Goal: Task Accomplishment & Management: Complete application form

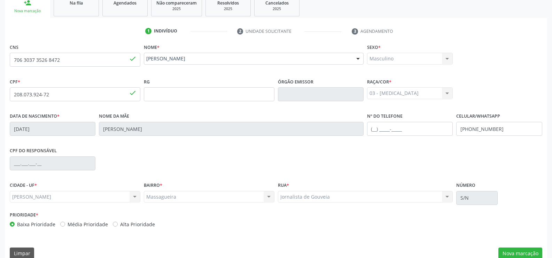
scroll to position [130, 0]
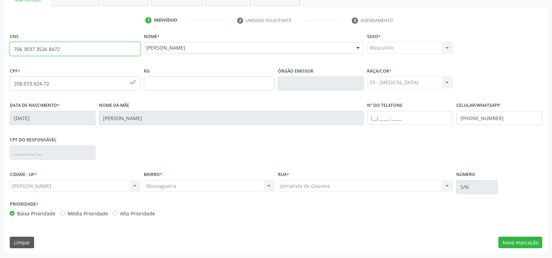
click at [73, 50] on input "706 3037 3526 8472" at bounding box center [75, 49] width 131 height 14
type input "7"
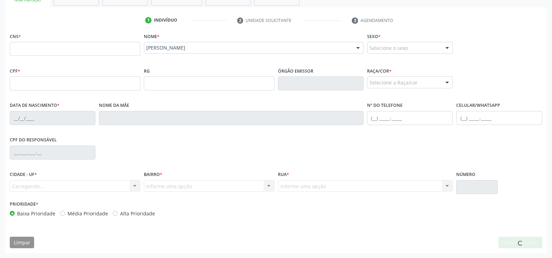
scroll to position [0, 0]
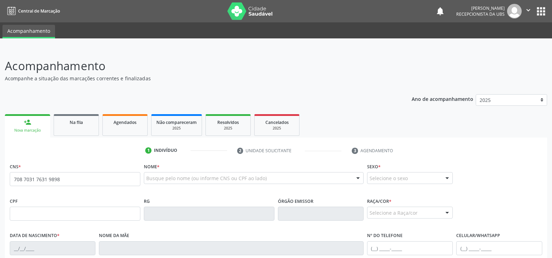
type input "708 7031 7631 9898"
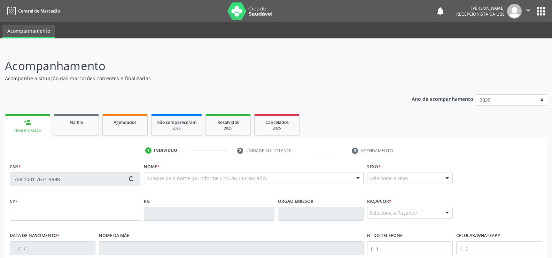
type input "080.537.634-80"
type input "[DATE]"
type input "[PERSON_NAME]"
type input "[PHONE_NUMBER]"
type input "S/N"
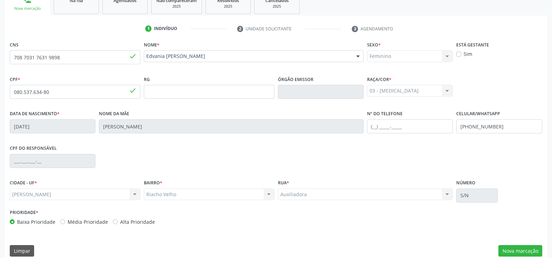
scroll to position [130, 0]
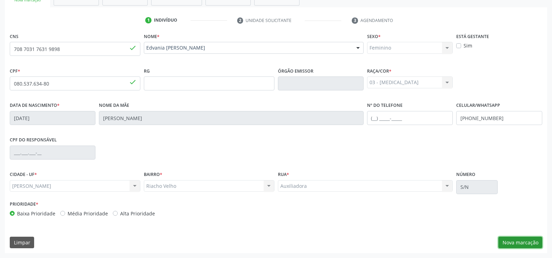
click at [529, 242] on button "Nova marcação" at bounding box center [521, 242] width 44 height 12
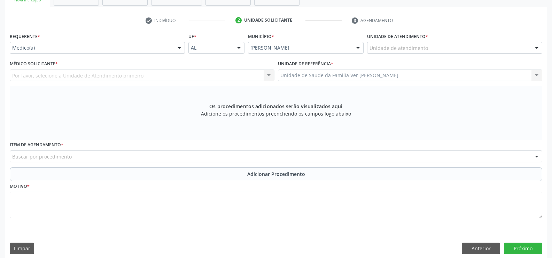
scroll to position [95, 0]
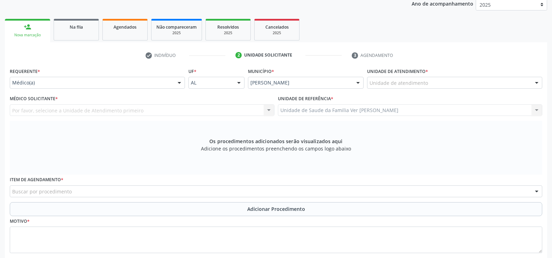
click at [538, 82] on div at bounding box center [537, 83] width 10 height 12
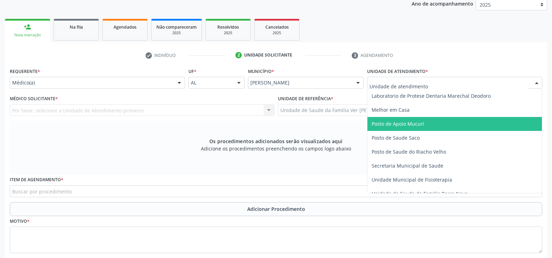
scroll to position [279, 0]
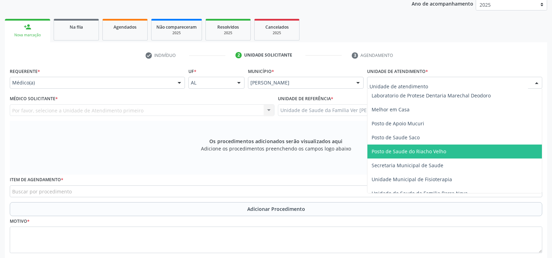
click at [437, 146] on span "Posto de Saude do Riacho Velho" at bounding box center [455, 151] width 175 height 14
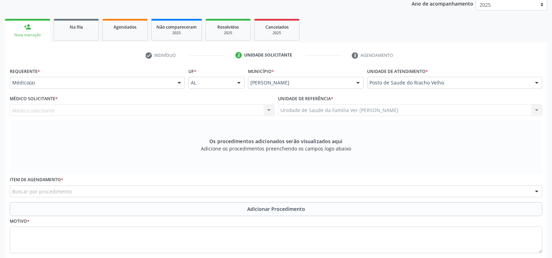
click at [178, 82] on div at bounding box center [179, 83] width 10 height 12
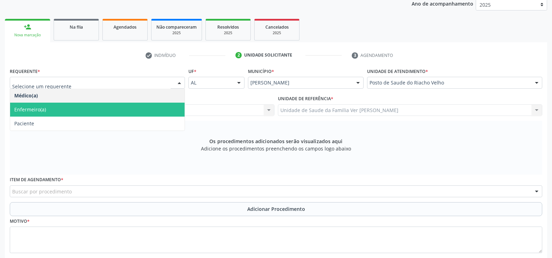
click at [46, 108] on span "Enfermeiro(a)" at bounding box center [97, 109] width 175 height 14
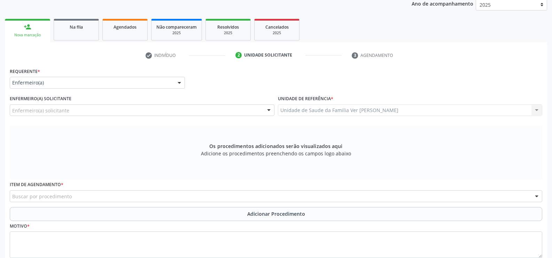
click at [272, 109] on div at bounding box center [269, 111] width 10 height 12
click at [135, 146] on div "Os procedimentos adicionados serão visualizados aqui Adicione os procedimentos …" at bounding box center [276, 152] width 533 height 54
click at [180, 82] on div at bounding box center [179, 83] width 10 height 12
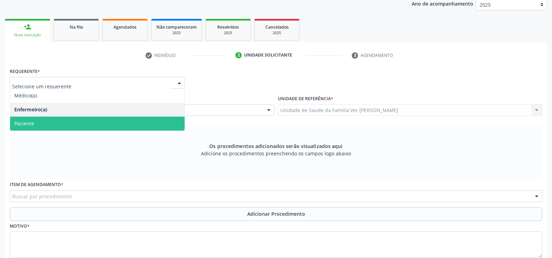
click at [51, 121] on span "Paciente" at bounding box center [97, 123] width 175 height 14
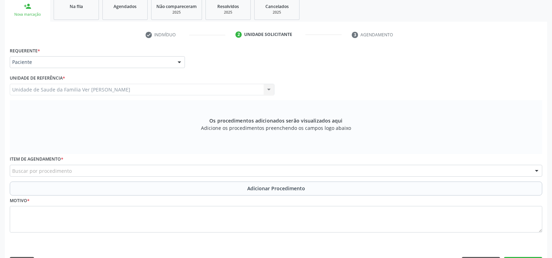
scroll to position [136, 0]
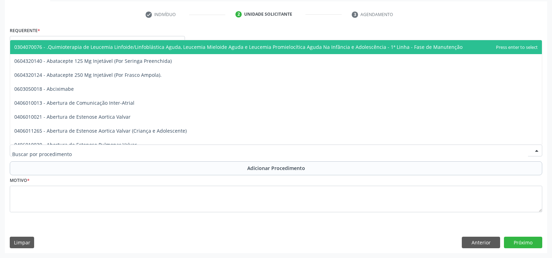
click at [539, 151] on div at bounding box center [537, 151] width 10 height 12
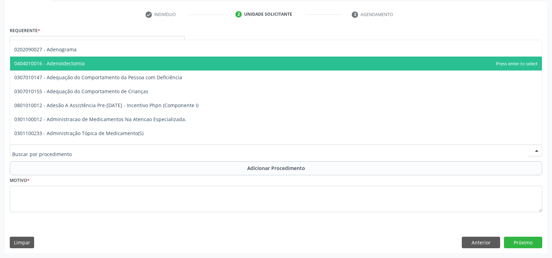
scroll to position [1220, 0]
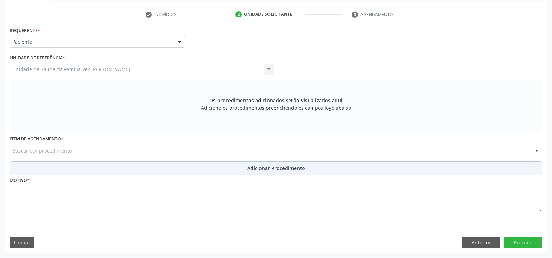
click at [23, 166] on button "Adicionar Procedimento" at bounding box center [276, 168] width 533 height 14
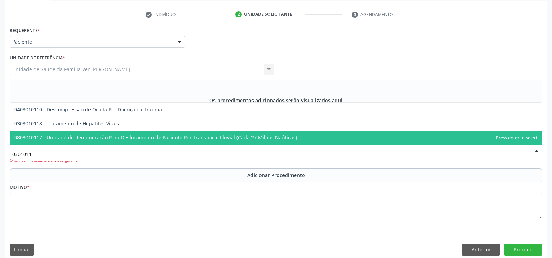
scroll to position [0, 0]
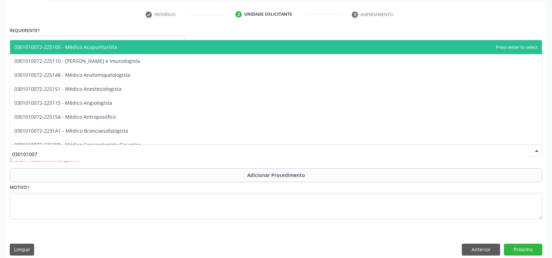
type input "0301010072"
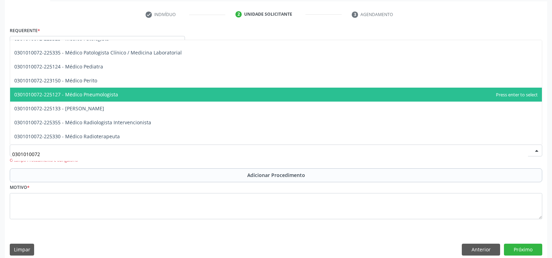
scroll to position [662, 0]
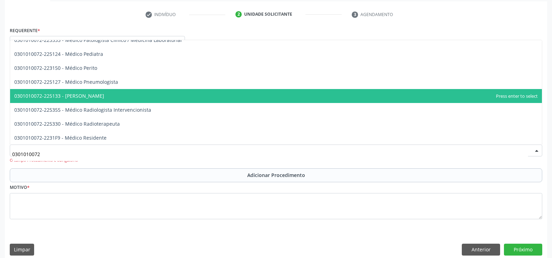
click at [132, 96] on span "0301010072-225133 - [PERSON_NAME]" at bounding box center [276, 96] width 532 height 14
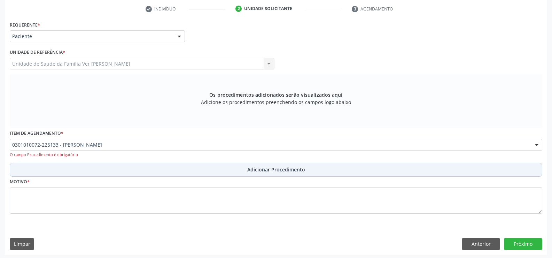
scroll to position [143, 0]
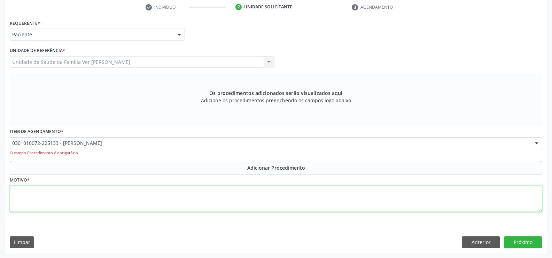
click at [31, 205] on textarea at bounding box center [276, 198] width 533 height 26
type textarea "a"
type textarea "paciente com ansiedade e choro"
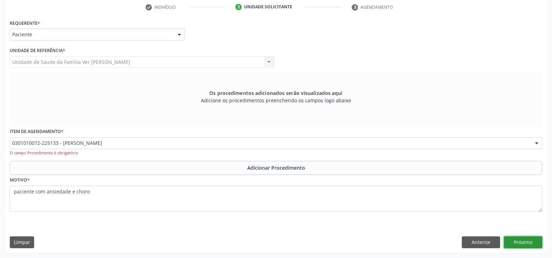
click at [516, 240] on button "Próximo" at bounding box center [523, 242] width 38 height 12
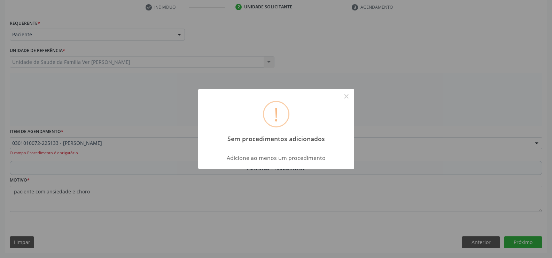
click at [361, 224] on div "! Sem procedimentos adicionados × Adicione ao menos um procedimento OK Cancel" at bounding box center [276, 129] width 552 height 258
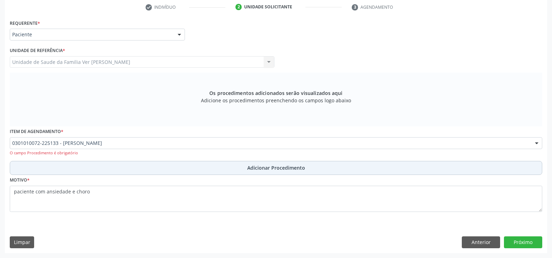
click at [152, 164] on button "Adicionar Procedimento" at bounding box center [276, 168] width 533 height 14
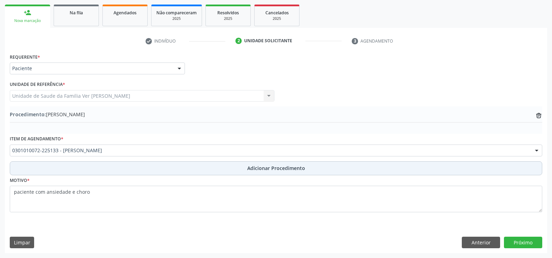
click at [16, 168] on button "Adicionar Procedimento" at bounding box center [276, 168] width 533 height 14
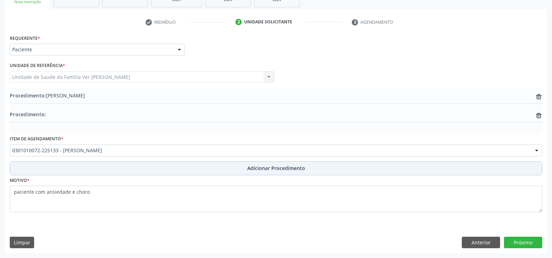
click at [16, 168] on button "Adicionar Procedimento" at bounding box center [276, 168] width 533 height 14
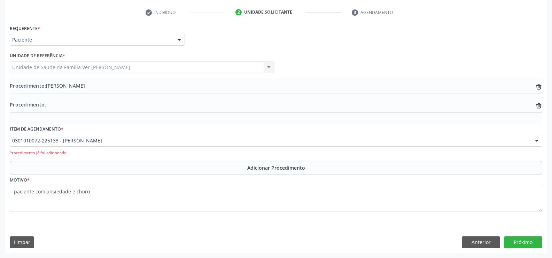
click at [48, 105] on div "Procedimento: trash-outline icon" at bounding box center [276, 105] width 533 height 9
click at [65, 84] on span "Procedimento: [PERSON_NAME]" at bounding box center [47, 85] width 75 height 7
click at [55, 102] on div "Procedimento: trash-outline icon" at bounding box center [276, 105] width 533 height 9
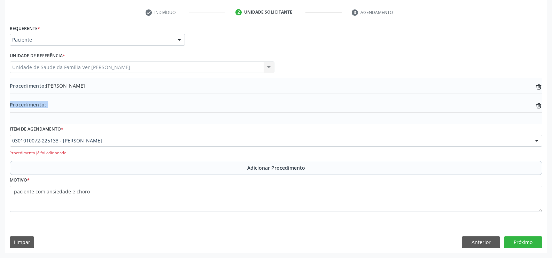
click at [55, 101] on div "Procedimento: trash-outline icon" at bounding box center [276, 105] width 533 height 9
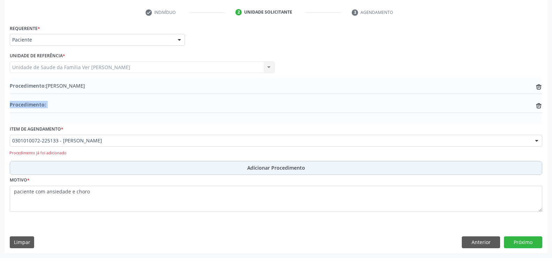
click at [292, 167] on span "Adicionar Procedimento" at bounding box center [276, 167] width 58 height 7
click at [55, 169] on button "Adicionar Procedimento" at bounding box center [276, 168] width 533 height 14
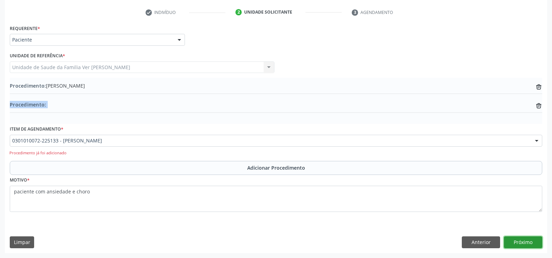
click at [517, 239] on button "Próximo" at bounding box center [523, 242] width 38 height 12
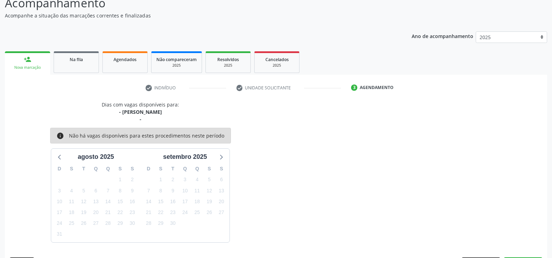
scroll to position [83, 0]
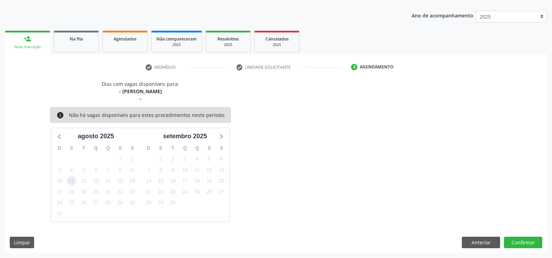
click at [70, 182] on span "11" at bounding box center [72, 181] width 10 height 10
click at [70, 180] on span "11" at bounding box center [72, 181] width 10 height 10
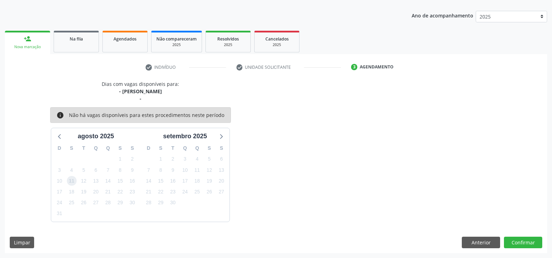
click at [70, 180] on span "11" at bounding box center [72, 181] width 10 height 10
click at [71, 180] on span "11" at bounding box center [72, 181] width 10 height 10
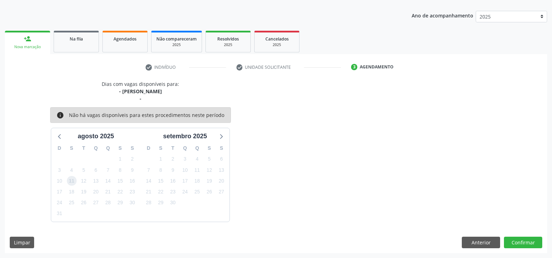
click at [71, 180] on span "11" at bounding box center [72, 181] width 10 height 10
click at [73, 181] on span "11" at bounding box center [72, 181] width 10 height 10
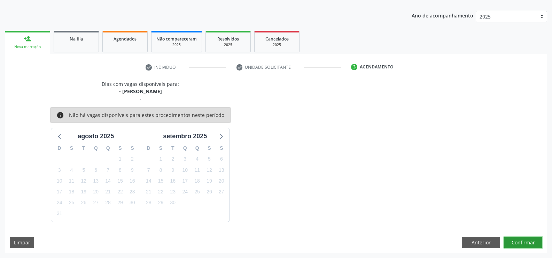
click at [523, 241] on button "Confirmar" at bounding box center [523, 242] width 38 height 12
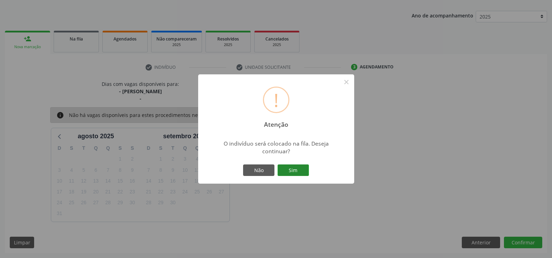
click at [298, 171] on button "Sim" at bounding box center [293, 170] width 31 height 12
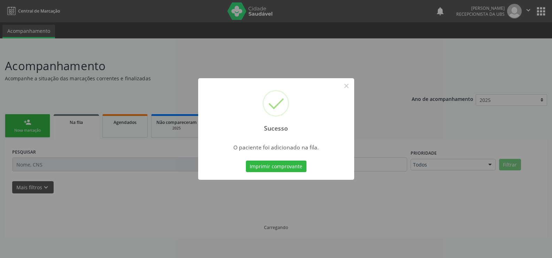
scroll to position [0, 0]
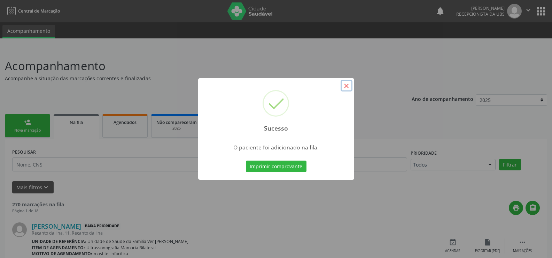
click at [347, 83] on button "×" at bounding box center [347, 86] width 12 height 12
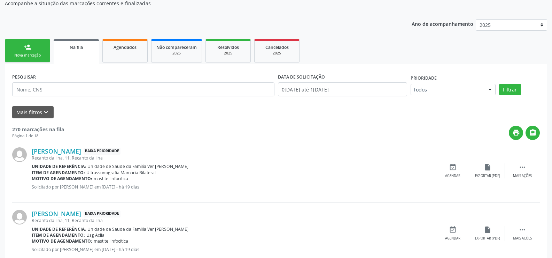
scroll to position [105, 0]
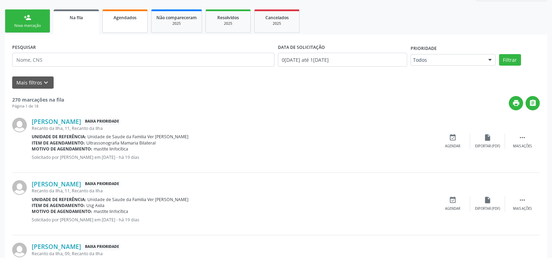
click at [123, 21] on div "Agendados" at bounding box center [125, 17] width 35 height 7
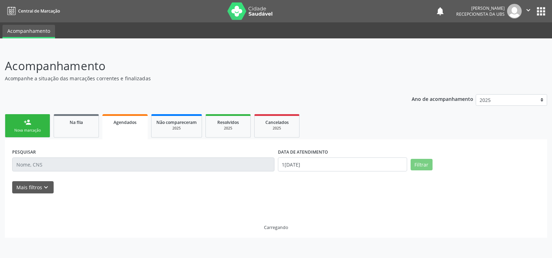
scroll to position [0, 0]
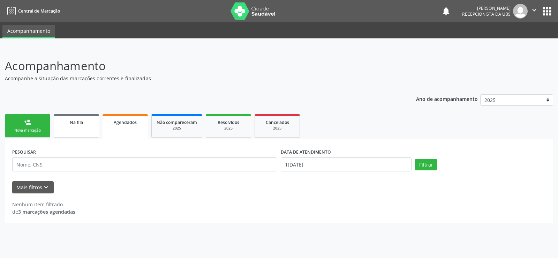
click at [78, 130] on link "Na fila" at bounding box center [76, 125] width 45 height 23
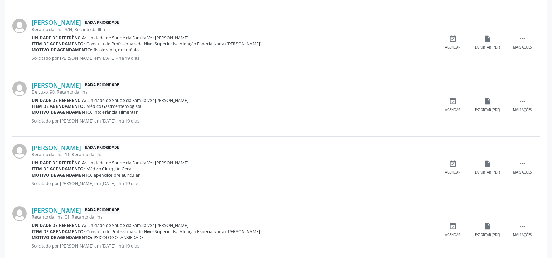
scroll to position [944, 0]
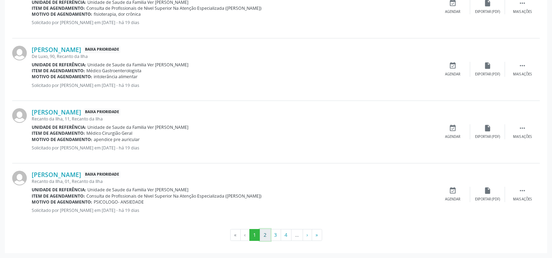
click at [260, 235] on button "2" at bounding box center [265, 235] width 11 height 12
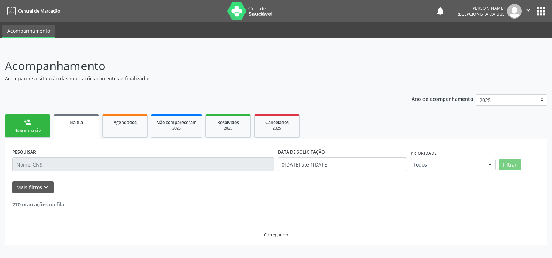
click at [260, 235] on div "Carregando" at bounding box center [276, 223] width 528 height 30
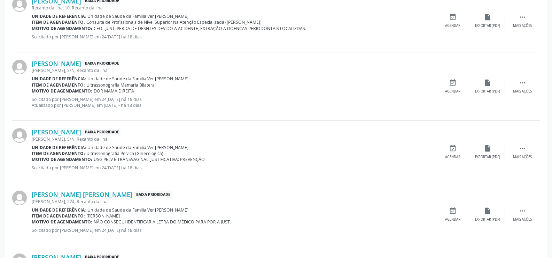
scroll to position [932, 0]
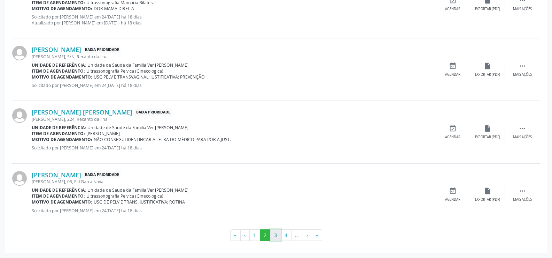
click at [276, 232] on button "3" at bounding box center [275, 235] width 11 height 12
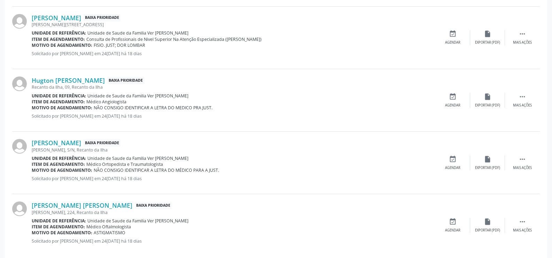
scroll to position [926, 0]
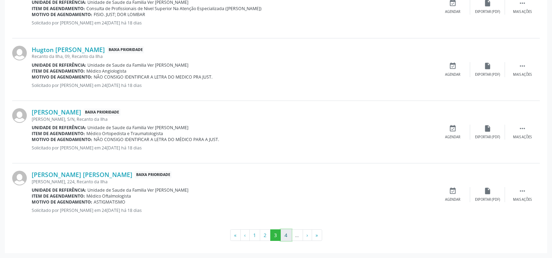
click at [289, 235] on button "4" at bounding box center [286, 235] width 11 height 12
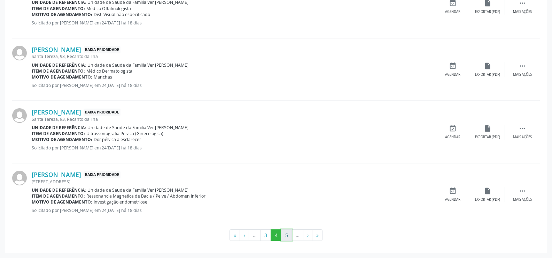
click at [284, 236] on button "5" at bounding box center [286, 235] width 11 height 12
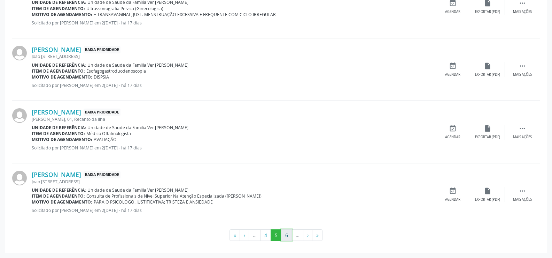
click at [288, 235] on button "6" at bounding box center [286, 235] width 11 height 12
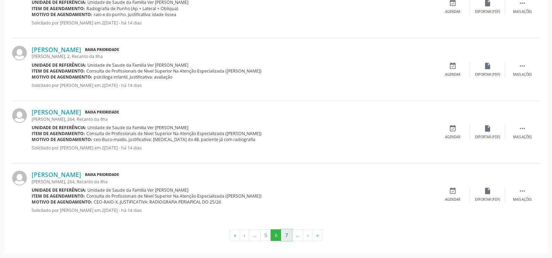
click at [288, 234] on button "7" at bounding box center [286, 235] width 11 height 12
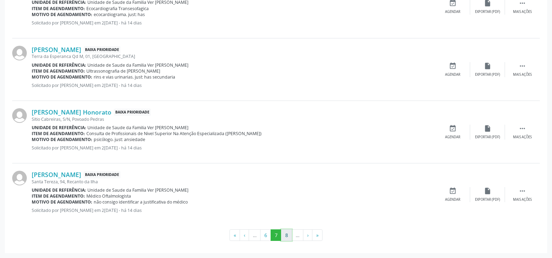
click at [286, 238] on button "8" at bounding box center [286, 235] width 11 height 12
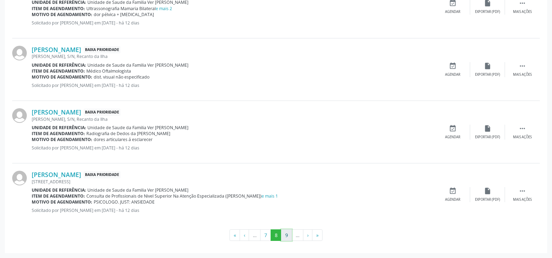
click at [285, 235] on button "9" at bounding box center [286, 235] width 11 height 12
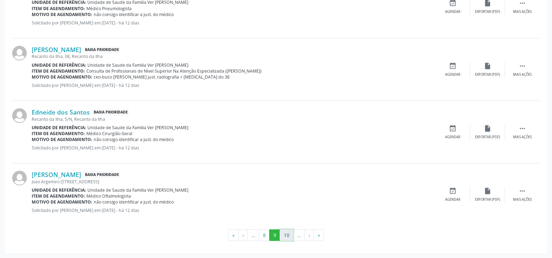
click at [282, 237] on button "10" at bounding box center [287, 235] width 14 height 12
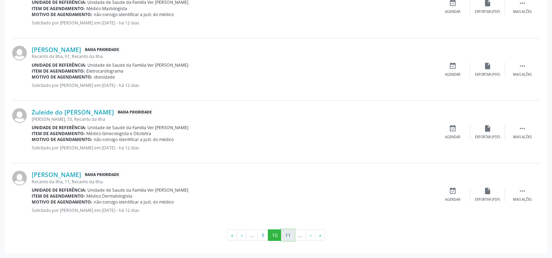
click at [290, 234] on button "11" at bounding box center [288, 235] width 14 height 12
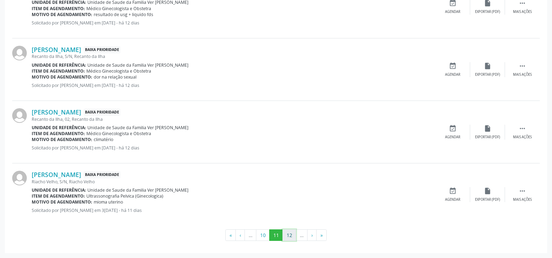
click at [289, 235] on button "12" at bounding box center [290, 235] width 14 height 12
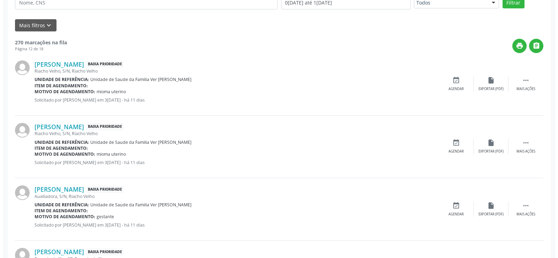
scroll to position [174, 0]
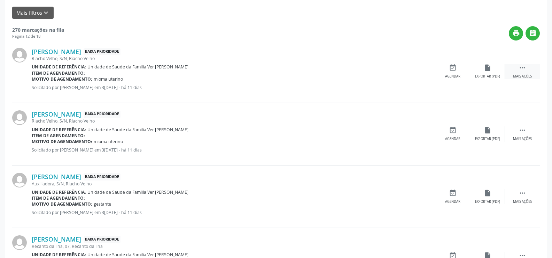
click at [525, 68] on icon "" at bounding box center [523, 68] width 8 height 8
click at [452, 69] on icon "cancel" at bounding box center [453, 68] width 8 height 8
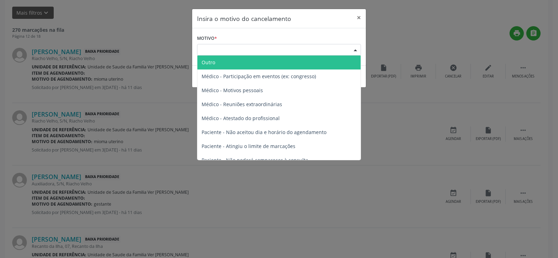
click at [356, 49] on div at bounding box center [355, 50] width 10 height 12
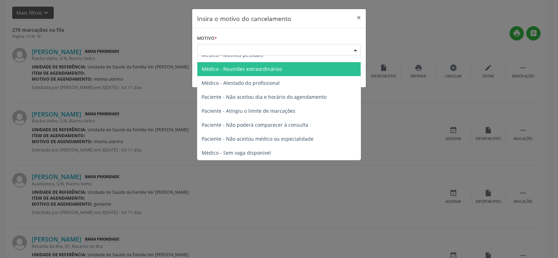
scroll to position [0, 0]
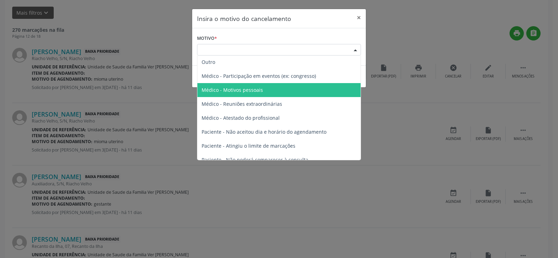
click at [279, 90] on span "Médico - Motivos pessoais" at bounding box center [278, 90] width 163 height 14
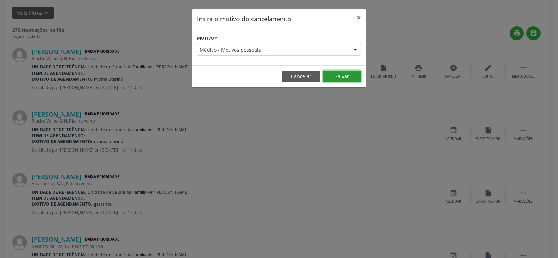
click at [348, 76] on button "Salvar" at bounding box center [341, 76] width 38 height 12
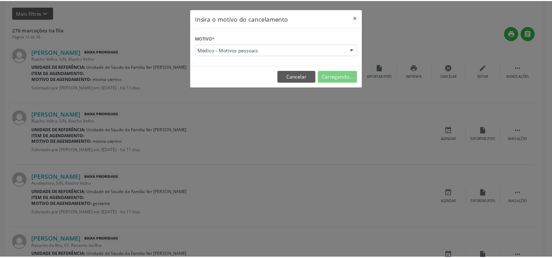
scroll to position [0, 0]
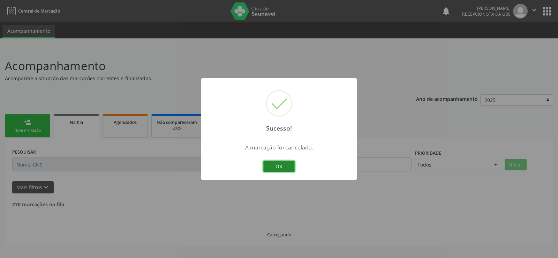
click at [283, 167] on button "OK" at bounding box center [278, 166] width 31 height 12
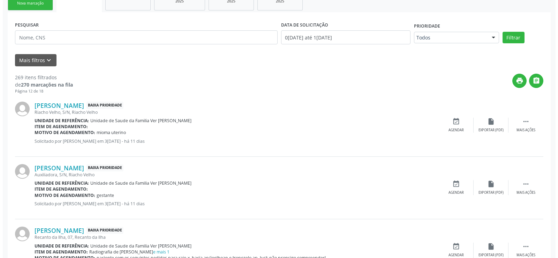
scroll to position [139, 0]
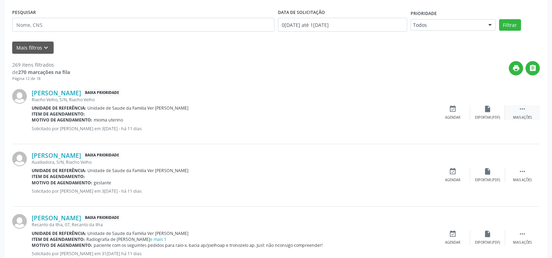
click at [524, 109] on icon "" at bounding box center [523, 109] width 8 height 8
click at [452, 110] on icon "cancel" at bounding box center [453, 109] width 8 height 8
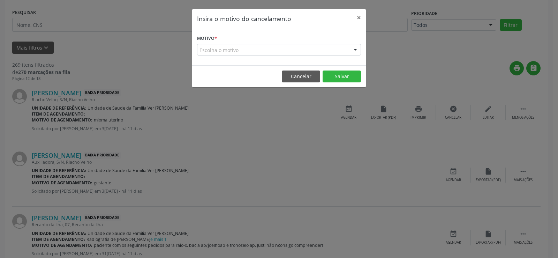
click at [354, 49] on div at bounding box center [355, 50] width 10 height 12
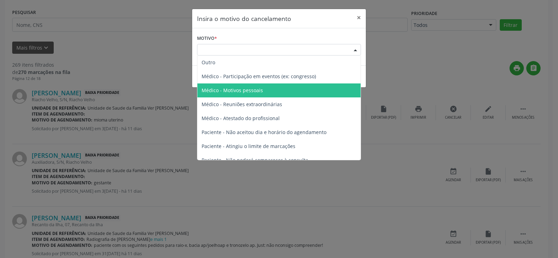
click at [273, 89] on span "Médico - Motivos pessoais" at bounding box center [278, 90] width 163 height 14
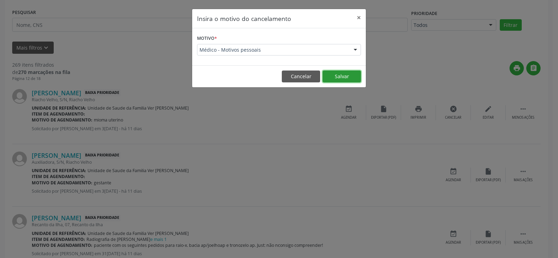
click at [340, 74] on button "Salvar" at bounding box center [341, 76] width 38 height 12
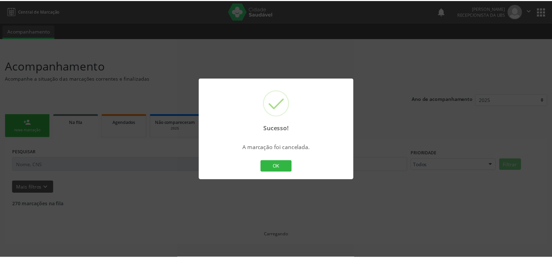
scroll to position [0, 0]
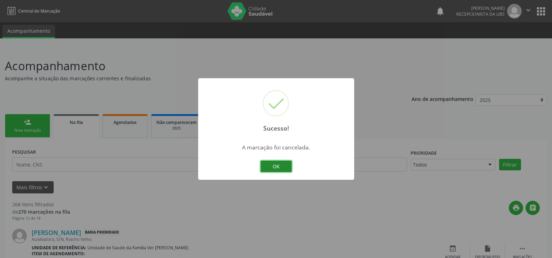
click at [279, 164] on button "OK" at bounding box center [276, 166] width 31 height 12
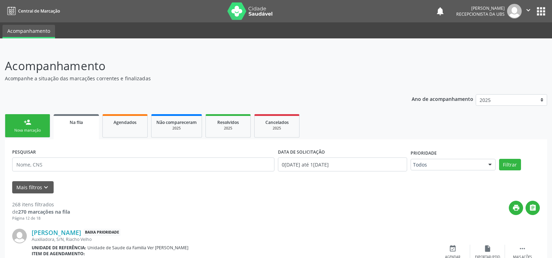
click at [83, 130] on link "Na fila" at bounding box center [76, 126] width 45 height 25
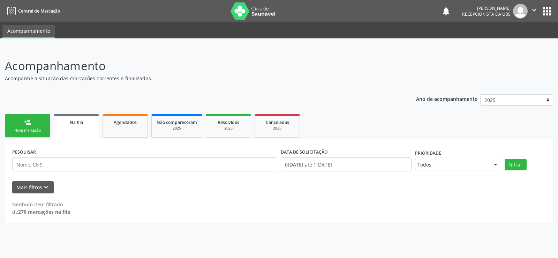
click at [70, 128] on link "Na fila" at bounding box center [76, 126] width 45 height 25
click at [88, 125] on div "Na fila" at bounding box center [77, 121] width 36 height 7
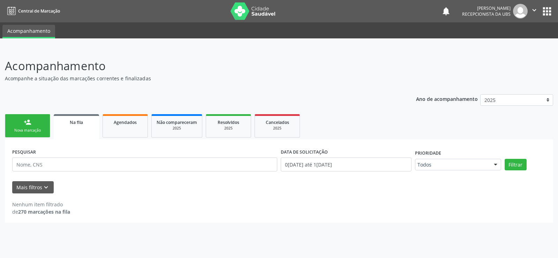
click at [88, 125] on div "Na fila" at bounding box center [77, 121] width 36 height 7
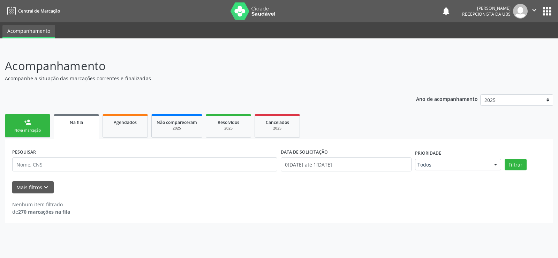
click at [88, 125] on div "Na fila" at bounding box center [77, 121] width 36 height 7
click at [35, 166] on input "text" at bounding box center [144, 164] width 265 height 14
click at [25, 128] on div "Nova marcação" at bounding box center [27, 130] width 35 height 5
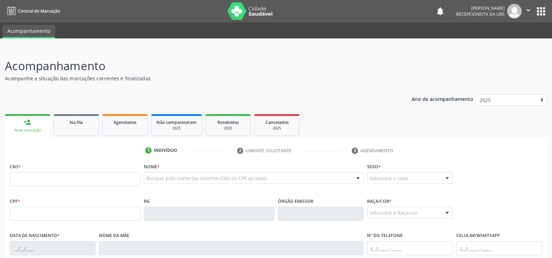
click at [25, 128] on div "Nova marcação" at bounding box center [28, 130] width 36 height 5
click at [79, 129] on link "Na fila" at bounding box center [76, 125] width 45 height 22
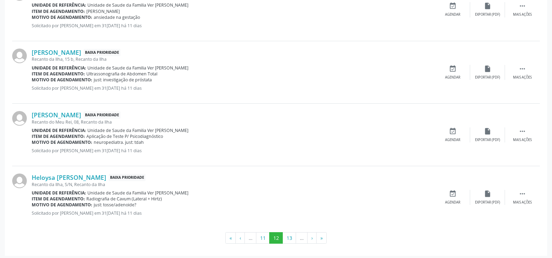
scroll to position [926, 0]
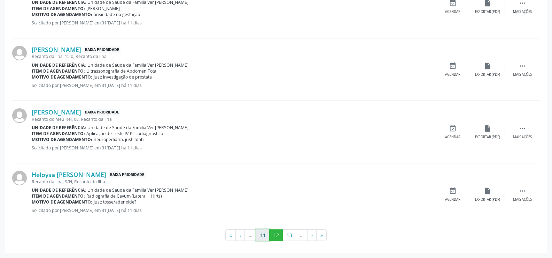
click at [262, 232] on button "11" at bounding box center [263, 235] width 14 height 12
click at [526, 189] on icon "" at bounding box center [523, 191] width 8 height 8
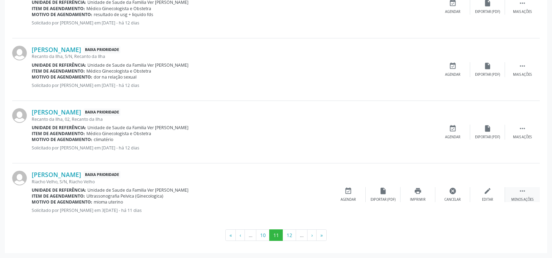
click at [523, 194] on icon "" at bounding box center [523, 191] width 8 height 8
click at [453, 193] on icon "cancel" at bounding box center [453, 191] width 8 height 8
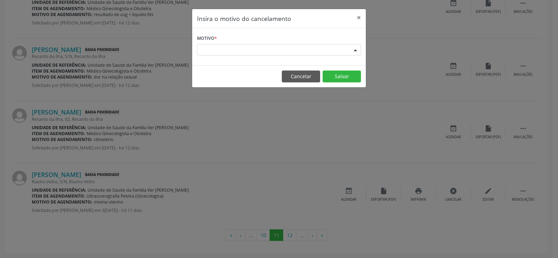
click at [356, 49] on div at bounding box center [355, 50] width 10 height 12
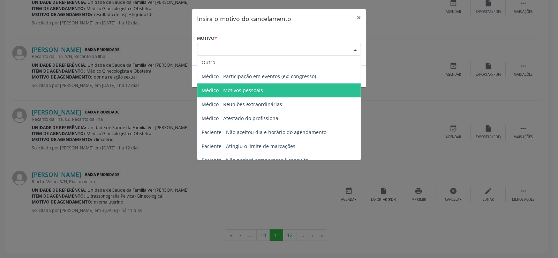
click at [270, 86] on span "Médico - Motivos pessoais" at bounding box center [278, 90] width 163 height 14
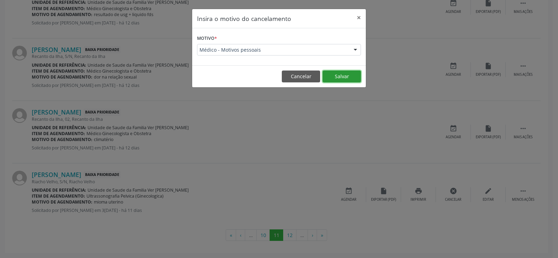
click at [343, 76] on button "Salvar" at bounding box center [341, 76] width 38 height 12
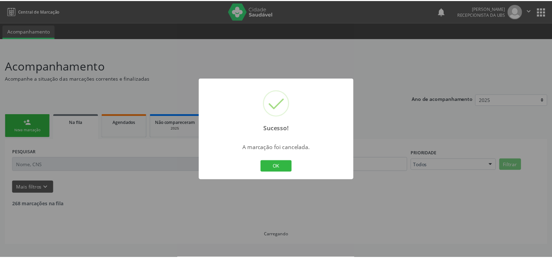
scroll to position [0, 0]
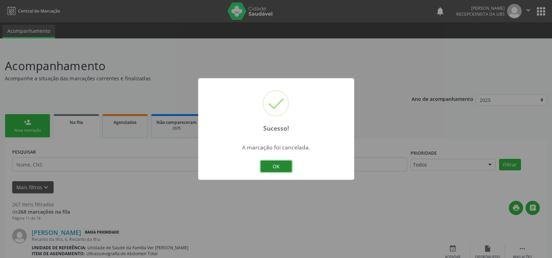
click at [277, 160] on button "OK" at bounding box center [276, 166] width 31 height 12
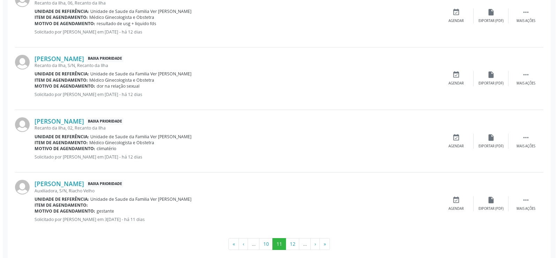
scroll to position [932, 0]
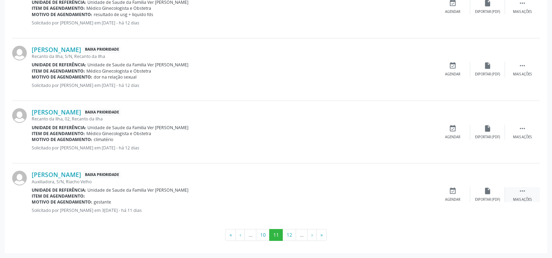
click at [522, 194] on icon "" at bounding box center [523, 191] width 8 height 8
click at [452, 191] on icon "cancel" at bounding box center [453, 191] width 8 height 8
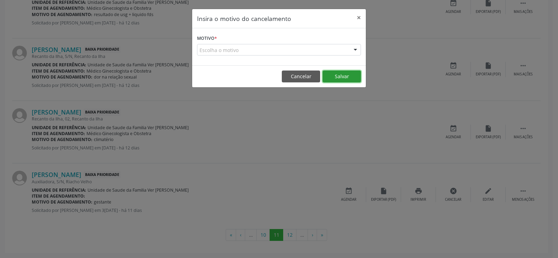
click at [347, 71] on button "Salvar" at bounding box center [341, 76] width 38 height 12
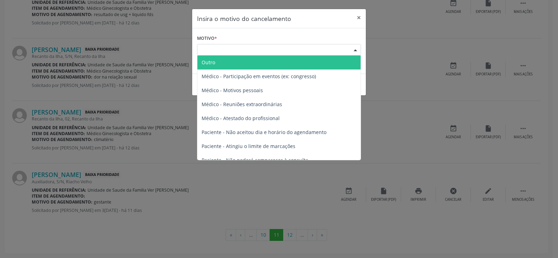
click at [356, 48] on div at bounding box center [355, 50] width 10 height 12
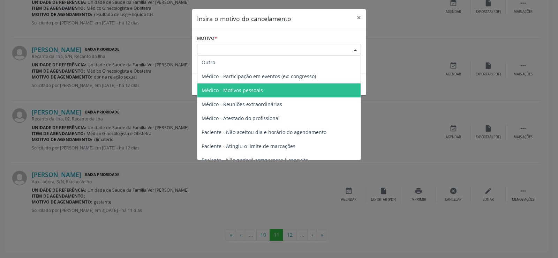
click at [291, 90] on span "Médico - Motivos pessoais" at bounding box center [278, 90] width 163 height 14
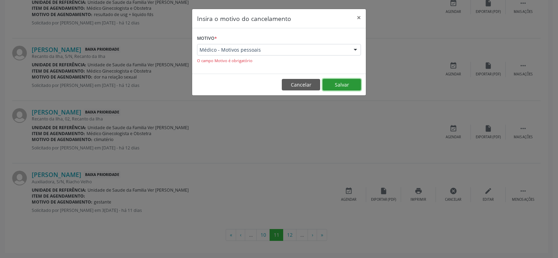
click at [343, 82] on button "Salvar" at bounding box center [341, 85] width 38 height 12
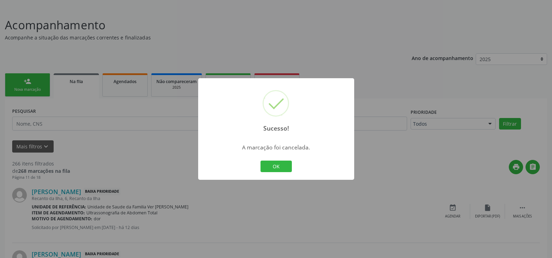
scroll to position [0, 0]
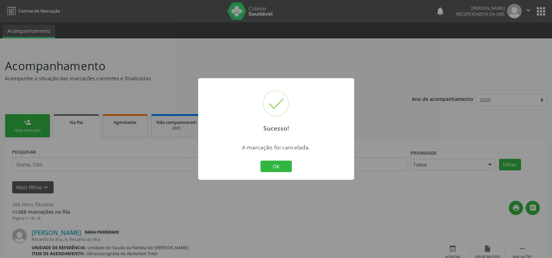
click at [35, 129] on div "Sucesso! × A marcação foi cancelada. OK Cancel" at bounding box center [276, 129] width 552 height 258
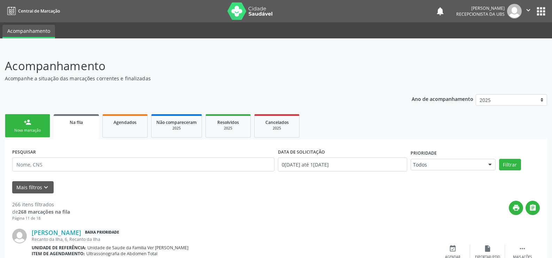
click at [35, 129] on div "Nova marcação" at bounding box center [27, 130] width 35 height 5
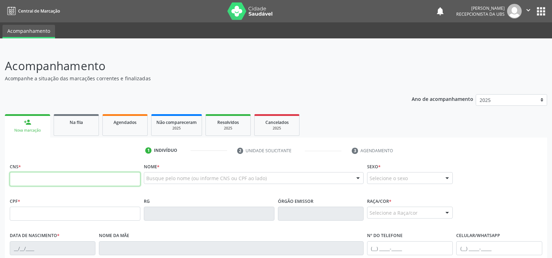
click at [33, 177] on input "text" at bounding box center [75, 179] width 131 height 14
type input "700 0007 1457 0707"
type input "1[DATE]"
type input "[PERSON_NAME]"
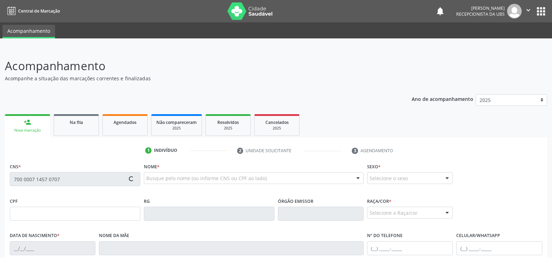
type input "[PHONE_NUMBER]"
type input "S/N"
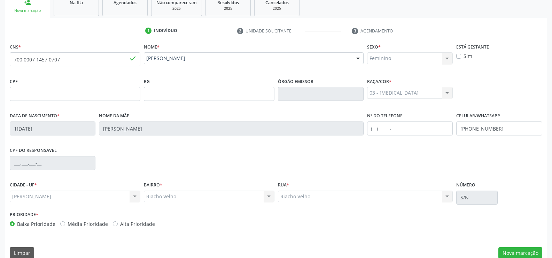
scroll to position [130, 0]
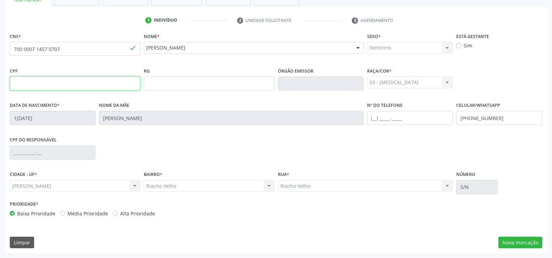
click at [40, 83] on input "text" at bounding box center [75, 83] width 131 height 14
type input "069.037.634-06"
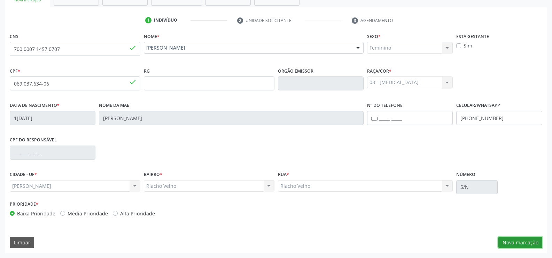
click at [531, 241] on button "Nova marcação" at bounding box center [521, 242] width 44 height 12
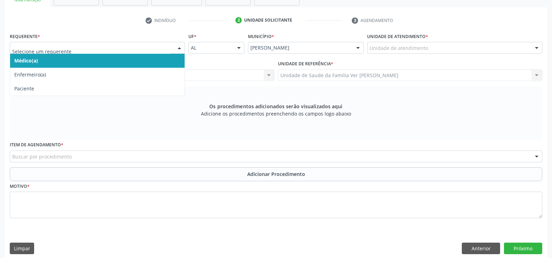
click at [179, 48] on div at bounding box center [179, 48] width 10 height 12
click at [175, 60] on span "Médico(a)" at bounding box center [97, 61] width 175 height 14
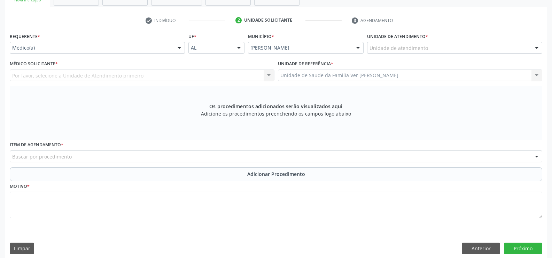
click at [268, 72] on div "Por favor, selecione a Unidade de Atendimento primeiro Nenhum resultado encontr…" at bounding box center [142, 75] width 265 height 12
click at [268, 74] on div "Por favor, selecione a Unidade de Atendimento primeiro Nenhum resultado encontr…" at bounding box center [142, 75] width 265 height 12
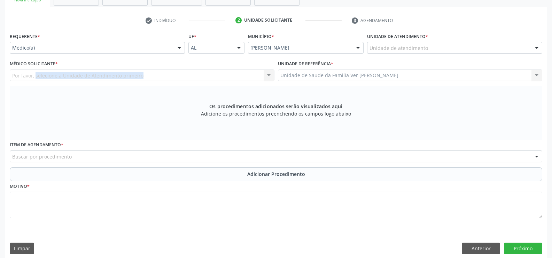
click at [268, 74] on div "Por favor, selecione a Unidade de Atendimento primeiro Nenhum resultado encontr…" at bounding box center [142, 75] width 265 height 12
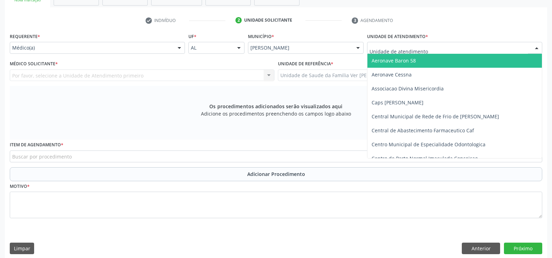
click at [537, 48] on div at bounding box center [537, 48] width 10 height 12
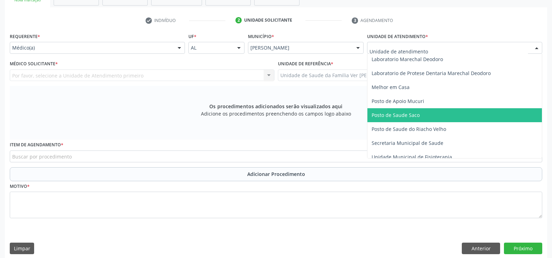
scroll to position [279, 0]
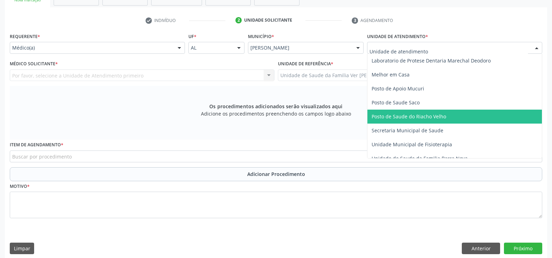
click at [420, 116] on span "Posto de Saude do Riacho Velho" at bounding box center [409, 116] width 75 height 7
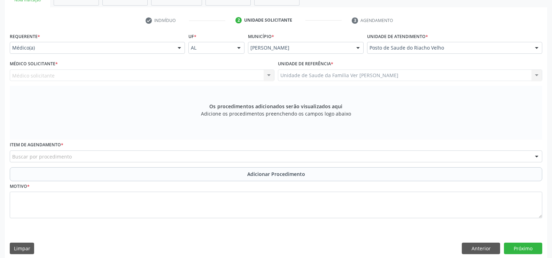
click at [269, 75] on div "Médico solicitante Nenhum resultado encontrado para: " " Não há nenhuma opção p…" at bounding box center [142, 75] width 265 height 12
click at [268, 75] on div "Médico solicitante Nenhum resultado encontrado para: " " Não há nenhuma opção p…" at bounding box center [142, 75] width 265 height 12
click at [179, 47] on div at bounding box center [179, 48] width 10 height 12
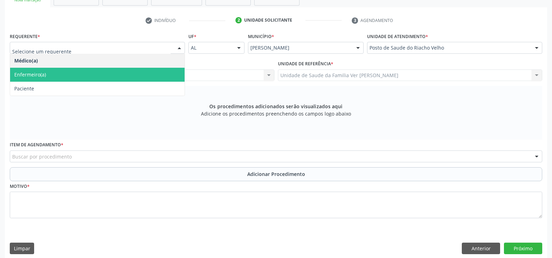
click at [98, 81] on span "Enfermeiro(a)" at bounding box center [97, 75] width 175 height 14
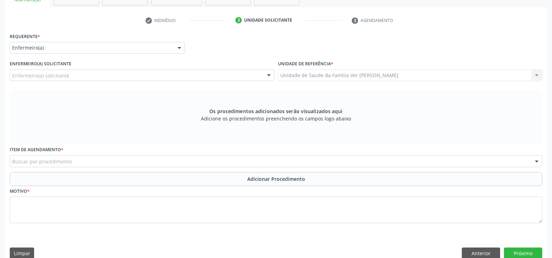
click at [179, 46] on div at bounding box center [179, 48] width 10 height 12
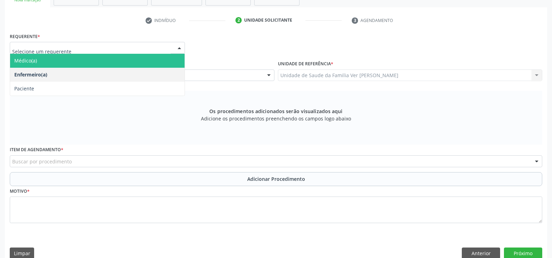
click at [85, 64] on span "Médico(a)" at bounding box center [97, 61] width 175 height 14
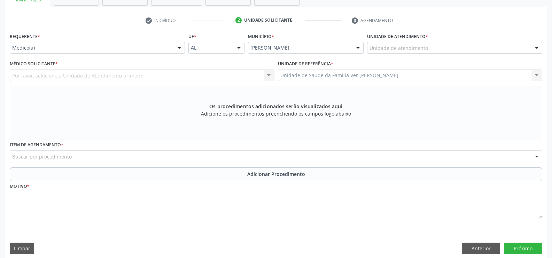
click at [143, 75] on div "Por favor, selecione a Unidade de Atendimento primeiro Nenhum resultado encontr…" at bounding box center [142, 75] width 265 height 12
click at [271, 76] on div "Por favor, selecione a Unidade de Atendimento primeiro Nenhum resultado encontr…" at bounding box center [142, 75] width 265 height 12
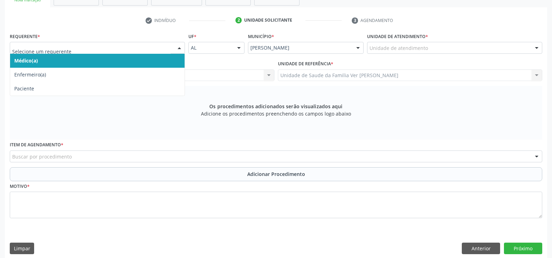
click at [178, 47] on div at bounding box center [179, 48] width 10 height 12
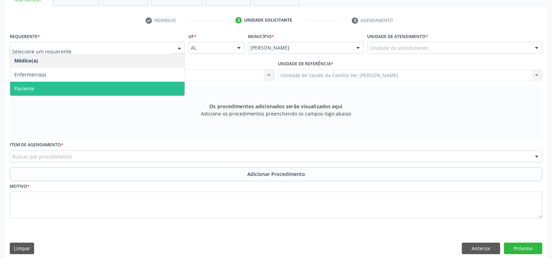
click at [73, 85] on span "Paciente" at bounding box center [97, 89] width 175 height 14
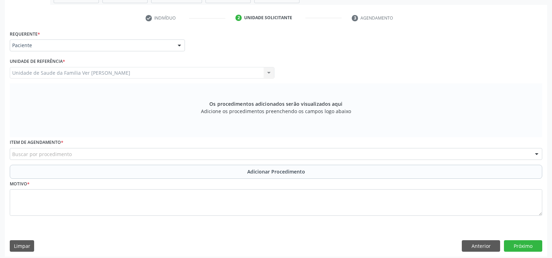
scroll to position [136, 0]
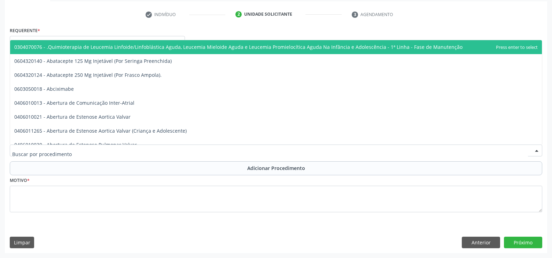
click at [540, 150] on div at bounding box center [537, 151] width 10 height 12
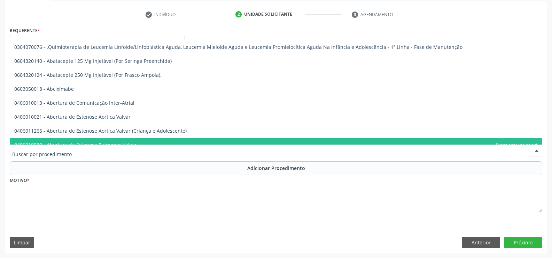
click at [22, 152] on input "text" at bounding box center [270, 154] width 516 height 14
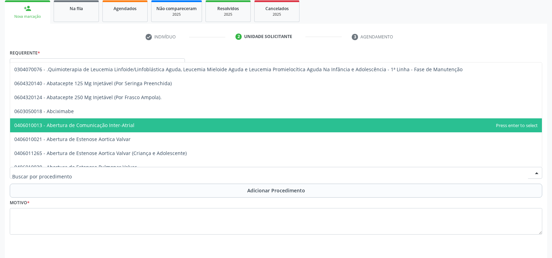
scroll to position [101, 0]
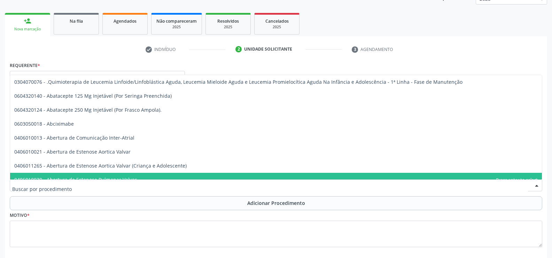
click at [535, 185] on div at bounding box center [537, 185] width 10 height 12
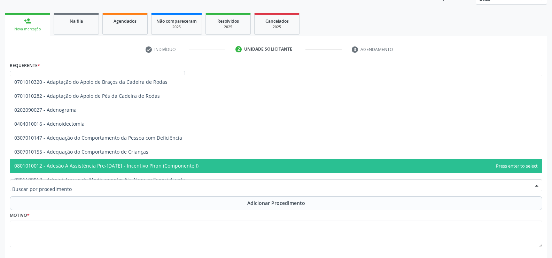
scroll to position [1255, 0]
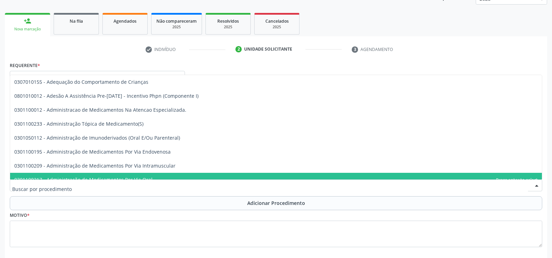
click at [25, 189] on input "text" at bounding box center [270, 189] width 516 height 14
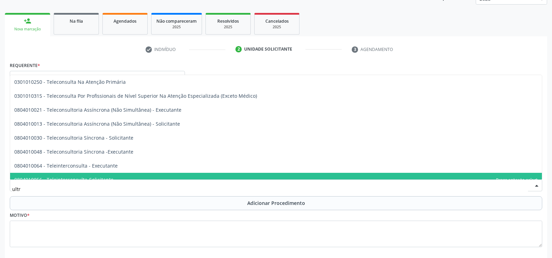
scroll to position [258, 0]
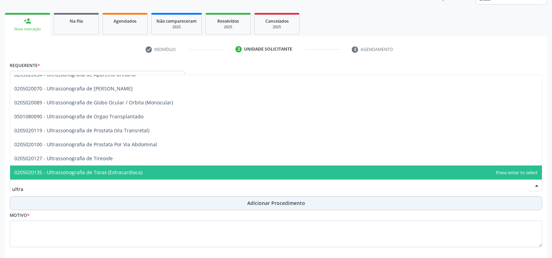
type input "ultra"
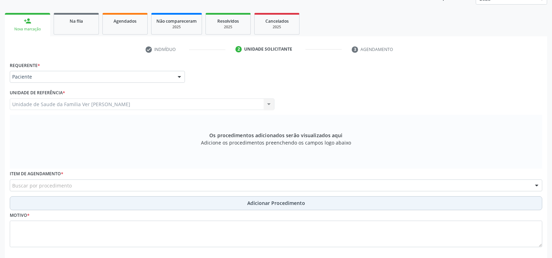
click at [21, 198] on button "Adicionar Procedimento" at bounding box center [276, 203] width 533 height 14
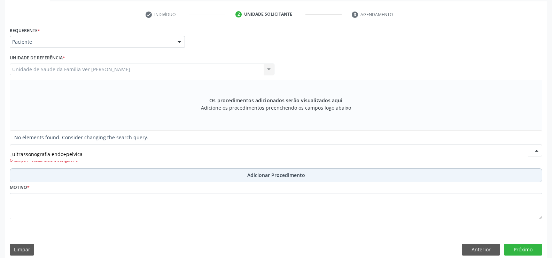
scroll to position [143, 0]
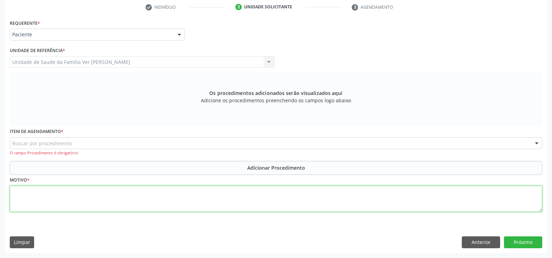
click at [27, 198] on textarea at bounding box center [276, 198] width 533 height 26
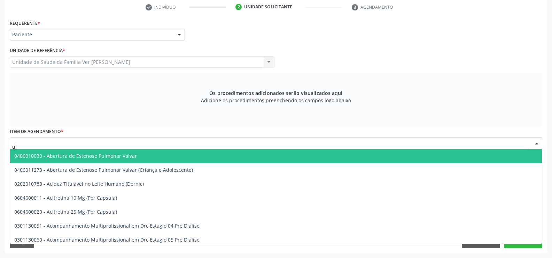
type input "u"
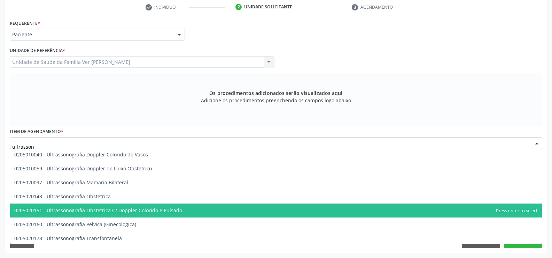
scroll to position [70, 0]
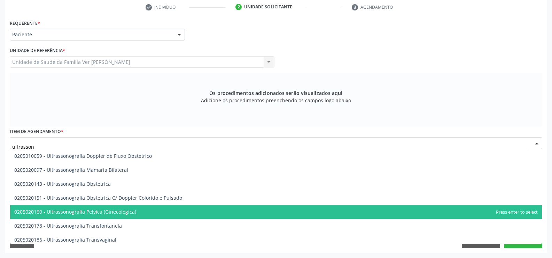
click at [106, 212] on span "0205020160 - Ultrassonografia Pelvica (Ginecologica)" at bounding box center [75, 211] width 122 height 7
type input "ultrasson"
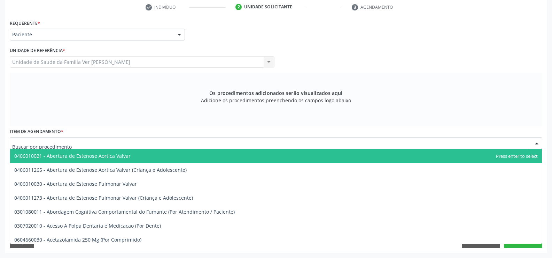
click at [37, 145] on input "text" at bounding box center [270, 146] width 516 height 14
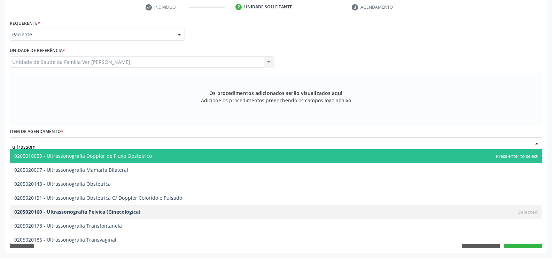
scroll to position [0, 0]
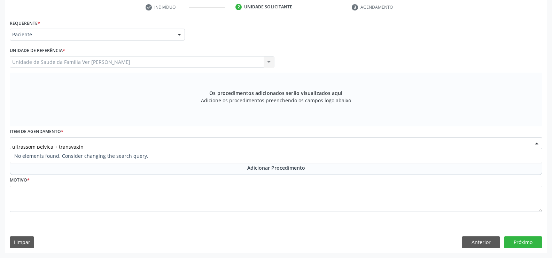
type input "ultrassom pelvica + transvagina"
click at [176, 148] on input "ultrassom pelvica + transvagina" at bounding box center [270, 146] width 516 height 14
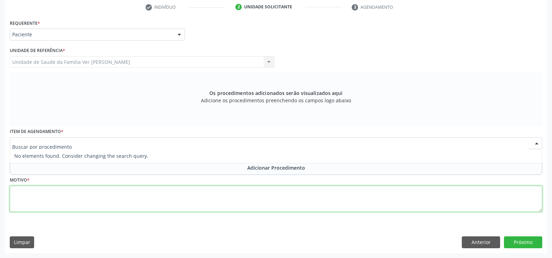
click at [17, 198] on div "Requerente * Paciente Médico(a) Enfermeiro(a) Paciente Nenhum resultado encontr…" at bounding box center [276, 120] width 533 height 204
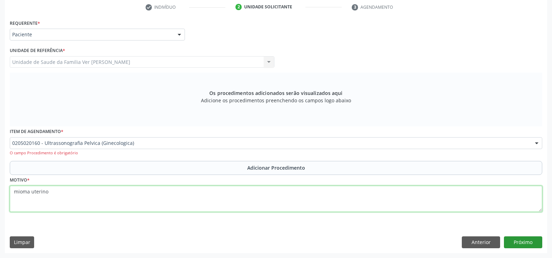
type textarea "mioma uterino"
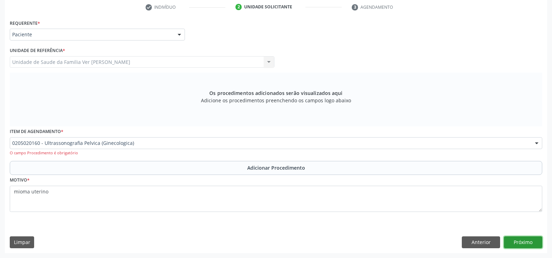
click at [531, 242] on button "Próximo" at bounding box center [523, 242] width 38 height 12
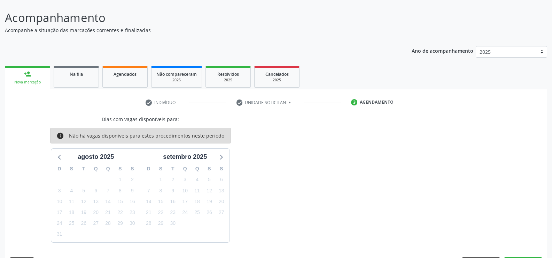
scroll to position [69, 0]
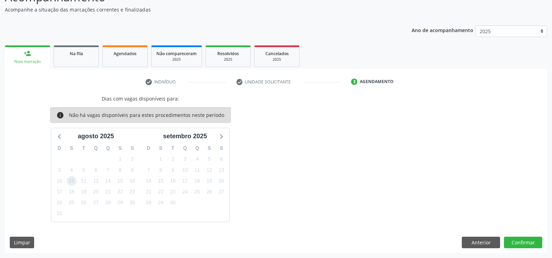
click at [70, 182] on span "11" at bounding box center [72, 181] width 10 height 10
click at [530, 243] on button "Confirmar" at bounding box center [523, 242] width 38 height 12
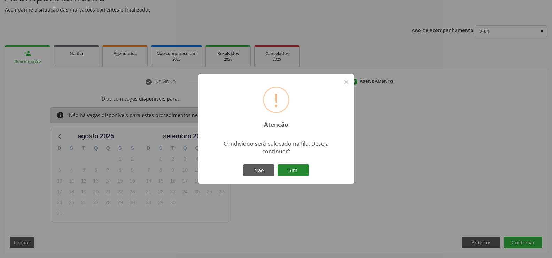
click at [297, 170] on button "Sim" at bounding box center [293, 170] width 31 height 12
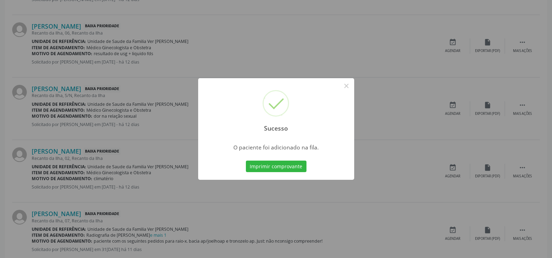
scroll to position [926, 0]
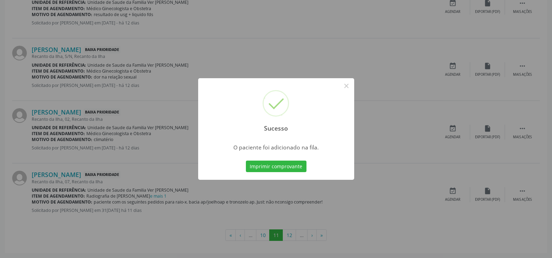
click at [289, 234] on div "Sucesso × O paciente foi adicionado na fila. Imprimir comprovante Cancel" at bounding box center [276, 129] width 552 height 258
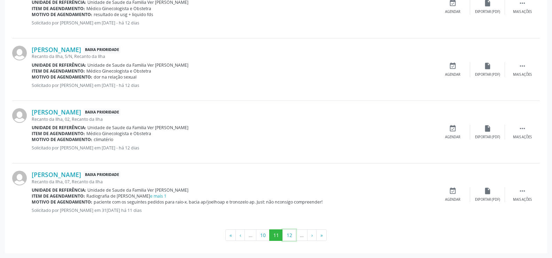
click at [289, 234] on button "12" at bounding box center [290, 235] width 14 height 12
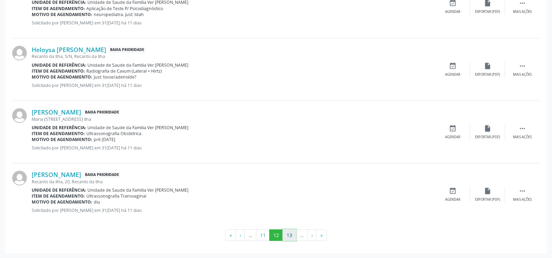
click at [291, 231] on button "13" at bounding box center [290, 235] width 14 height 12
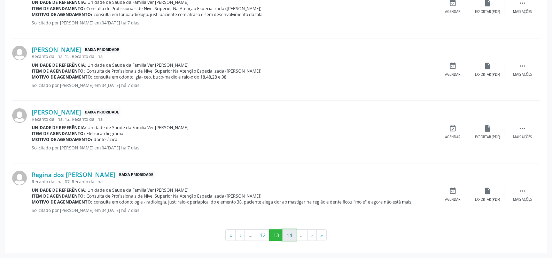
click at [286, 232] on button "14" at bounding box center [290, 235] width 14 height 12
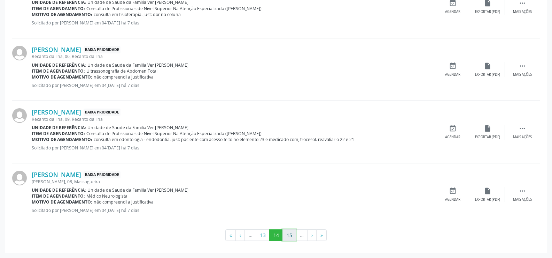
click at [288, 236] on button "15" at bounding box center [290, 235] width 14 height 12
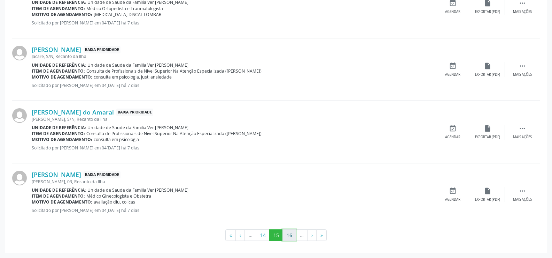
click at [289, 235] on button "16" at bounding box center [290, 235] width 14 height 12
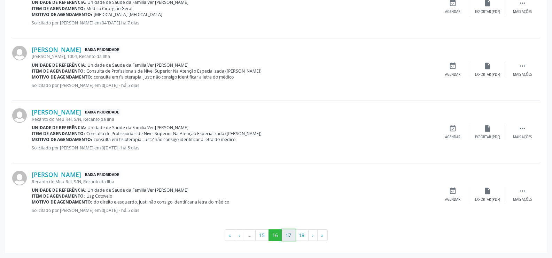
click at [286, 237] on button "17" at bounding box center [289, 235] width 14 height 12
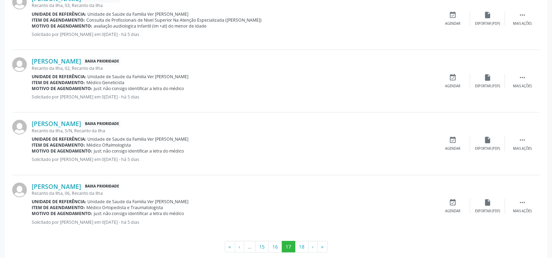
scroll to position [932, 0]
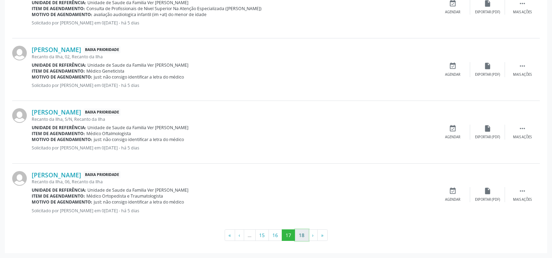
click at [301, 234] on button "18" at bounding box center [302, 235] width 14 height 12
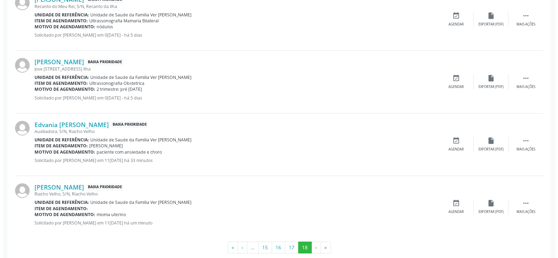
scroll to position [738, 0]
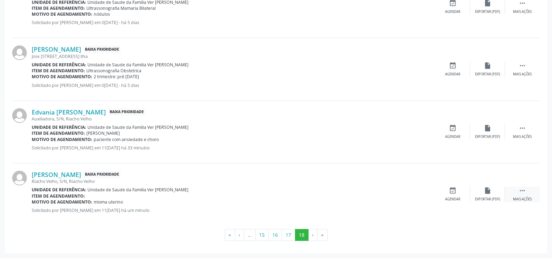
click at [523, 191] on icon "" at bounding box center [523, 190] width 8 height 8
click at [452, 197] on div "Cancelar" at bounding box center [453, 199] width 16 height 5
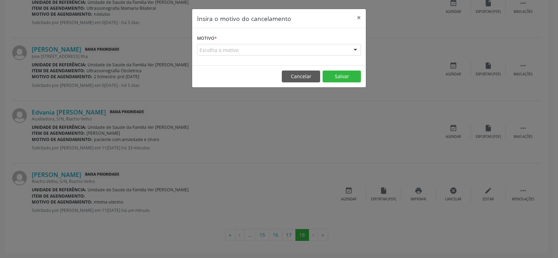
click at [358, 50] on div at bounding box center [355, 50] width 10 height 12
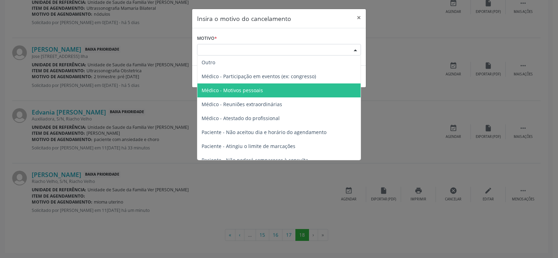
click at [260, 92] on span "Médico - Motivos pessoais" at bounding box center [231, 90] width 61 height 7
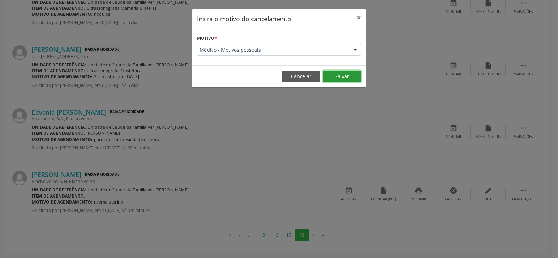
click at [349, 76] on button "Salvar" at bounding box center [341, 76] width 38 height 12
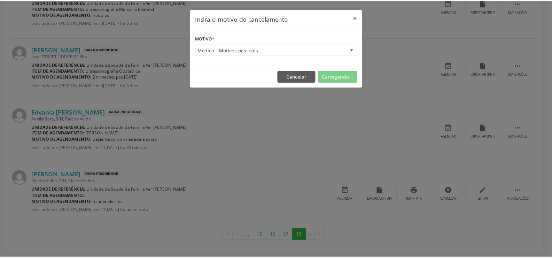
scroll to position [0, 0]
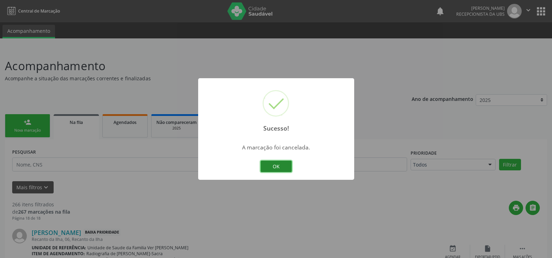
click at [280, 166] on button "OK" at bounding box center [276, 166] width 31 height 12
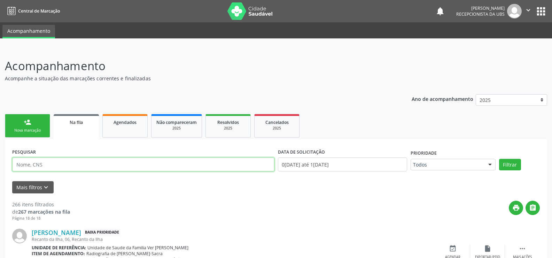
click at [28, 158] on input "text" at bounding box center [143, 164] width 262 height 14
click at [31, 133] on link "person_add Nova marcação" at bounding box center [27, 125] width 45 height 23
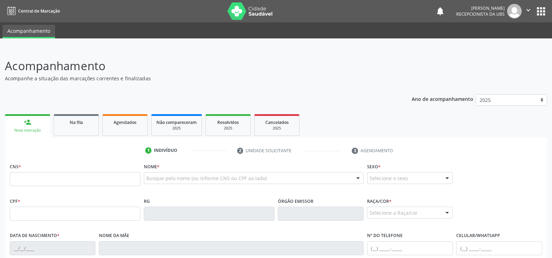
click at [31, 130] on div "Nova marcação" at bounding box center [28, 130] width 36 height 5
click at [32, 124] on link "person_add Nova marcação" at bounding box center [27, 125] width 45 height 23
click at [29, 184] on input "text" at bounding box center [75, 179] width 131 height 14
type input "700 0007 1457 0707"
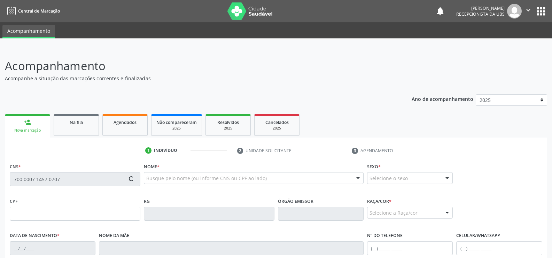
type input "069.037.634-06"
type input "1[DATE]"
type input "[PERSON_NAME]"
type input "[PHONE_NUMBER]"
type input "S/N"
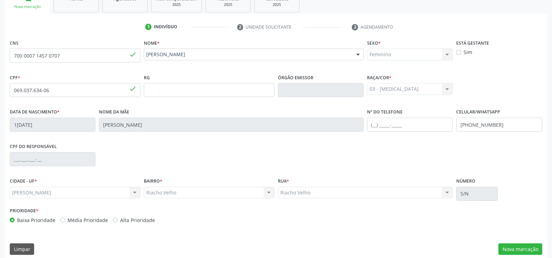
scroll to position [130, 0]
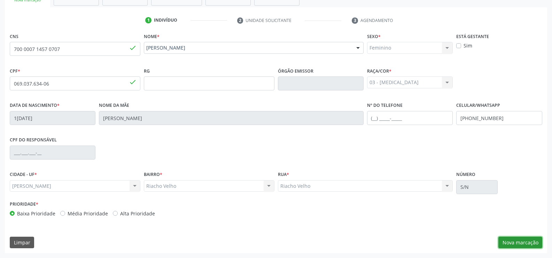
click at [528, 242] on button "Nova marcação" at bounding box center [521, 242] width 44 height 12
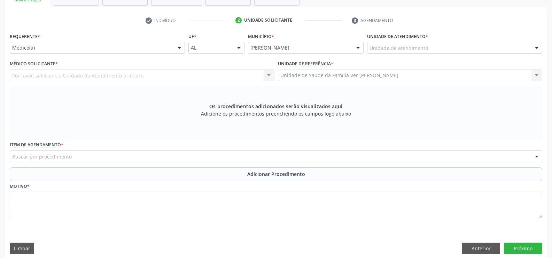
click at [180, 46] on div at bounding box center [179, 48] width 10 height 12
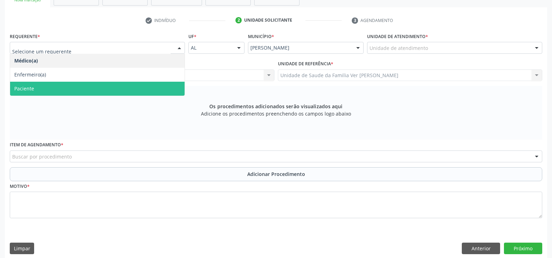
click at [44, 89] on span "Paciente" at bounding box center [97, 89] width 175 height 14
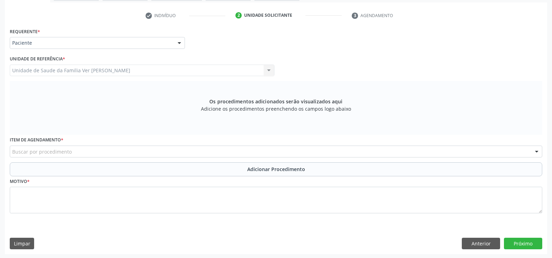
scroll to position [136, 0]
click at [11, 144] on label "Item de agendamento *" at bounding box center [37, 138] width 54 height 11
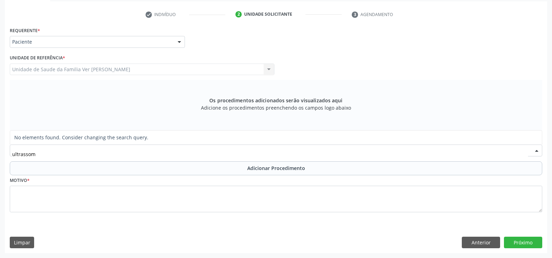
type input "ultrasso"
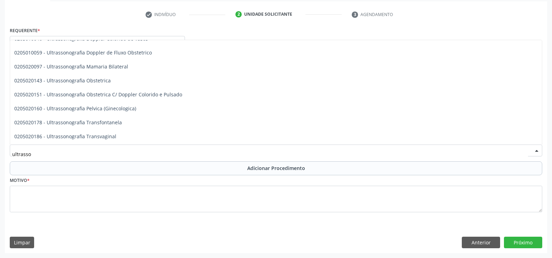
scroll to position [70, 0]
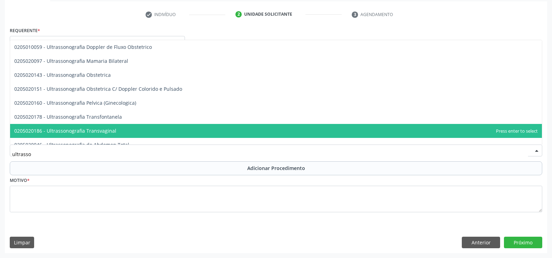
click at [107, 129] on span "0205020186 - Ultrassonografia Transvaginal" at bounding box center [65, 130] width 102 height 7
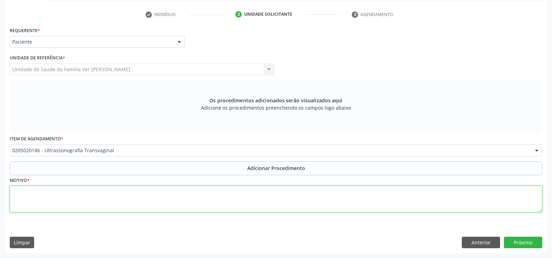
click at [21, 196] on textarea at bounding box center [276, 198] width 533 height 26
type textarea "mioma uterino"
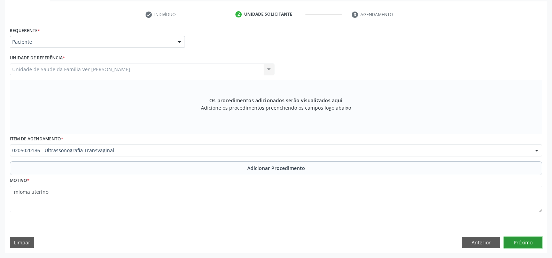
click at [529, 243] on button "Próximo" at bounding box center [523, 242] width 38 height 12
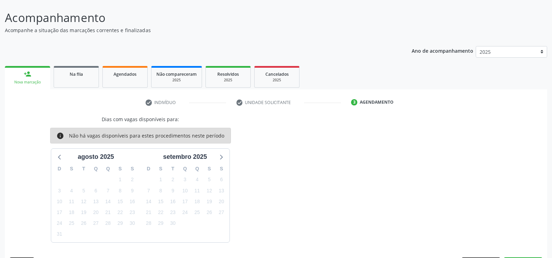
scroll to position [69, 0]
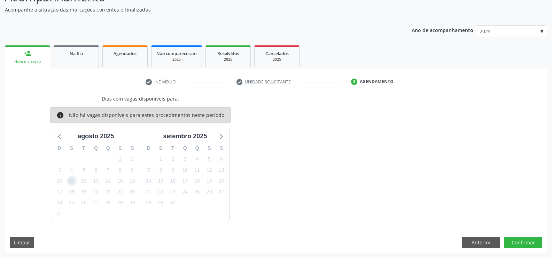
click at [73, 181] on span "11" at bounding box center [72, 181] width 10 height 10
click at [520, 242] on button "Confirmar" at bounding box center [523, 242] width 38 height 12
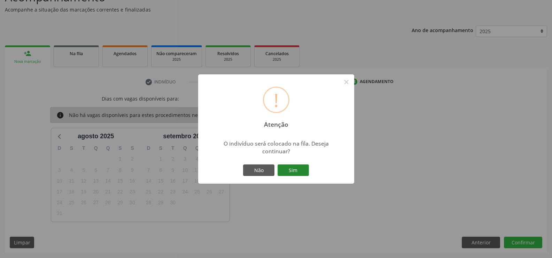
click at [296, 172] on button "Sim" at bounding box center [293, 170] width 31 height 12
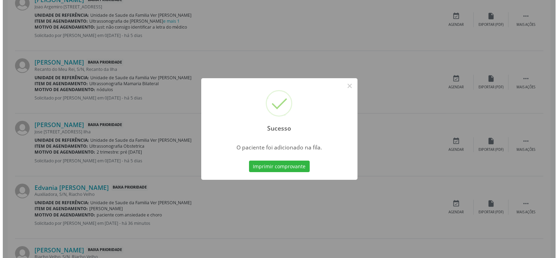
scroll to position [738, 0]
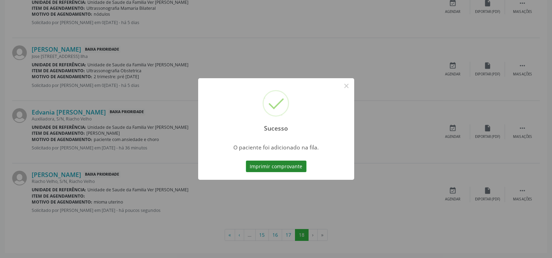
click at [285, 167] on button "Imprimir comprovante" at bounding box center [276, 166] width 61 height 12
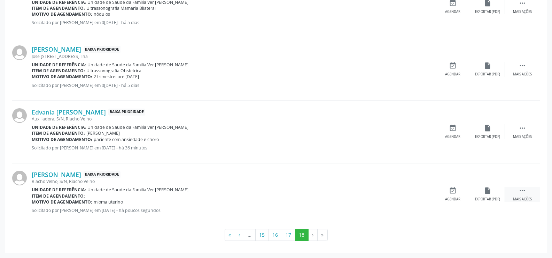
click at [531, 195] on div " Mais ações" at bounding box center [522, 193] width 35 height 15
click at [453, 189] on icon "cancel" at bounding box center [453, 190] width 8 height 8
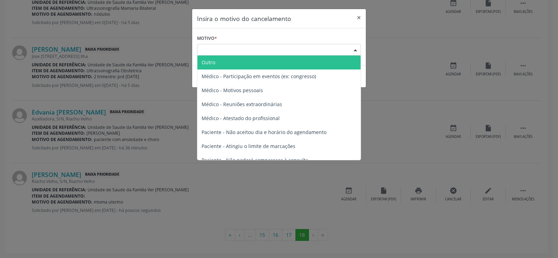
click at [356, 49] on div at bounding box center [355, 50] width 10 height 12
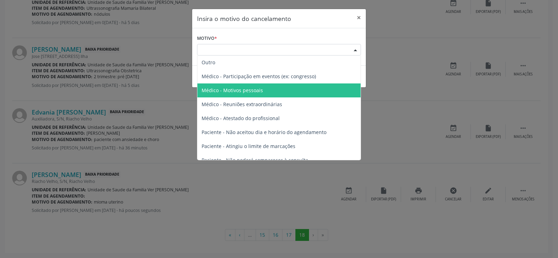
click at [289, 90] on span "Médico - Motivos pessoais" at bounding box center [278, 90] width 163 height 14
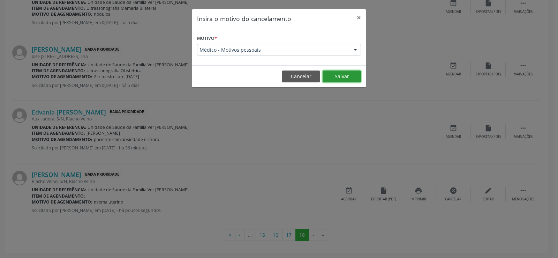
click at [342, 76] on button "Salvar" at bounding box center [341, 76] width 38 height 12
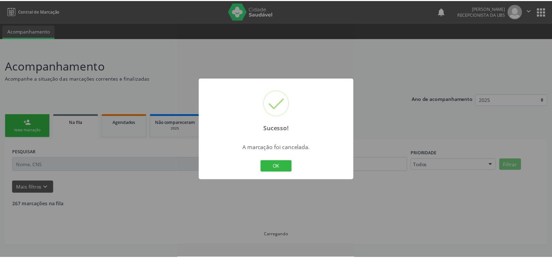
scroll to position [0, 0]
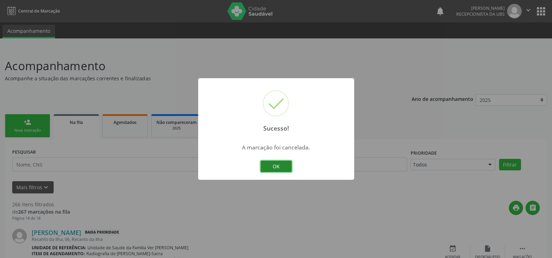
click at [276, 163] on button "OK" at bounding box center [276, 166] width 31 height 12
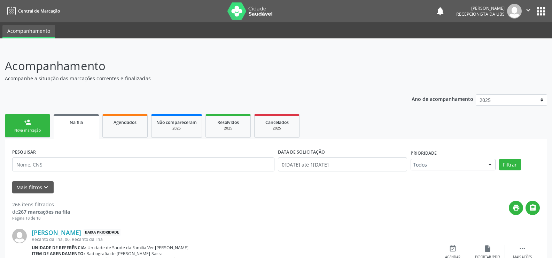
click at [26, 118] on div "person_add" at bounding box center [28, 122] width 8 height 8
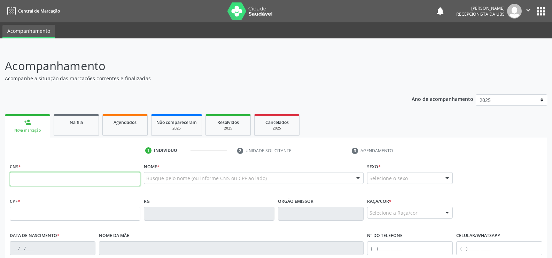
click at [22, 178] on input "text" at bounding box center [75, 179] width 131 height 14
type input "700 0007 1457 0707"
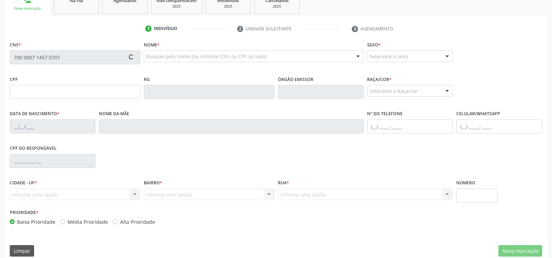
type input "069.037.634-06"
type input "1[DATE]"
type input "[PERSON_NAME]"
type input "[PHONE_NUMBER]"
type input "S/N"
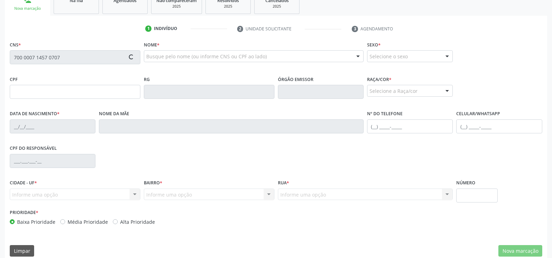
scroll to position [130, 0]
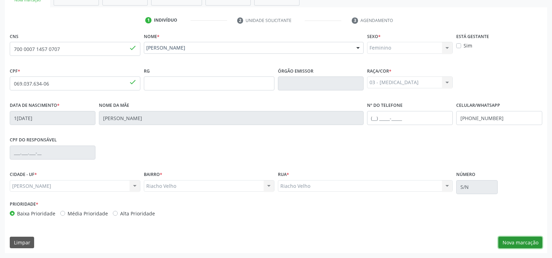
click at [529, 241] on button "Nova marcação" at bounding box center [521, 242] width 44 height 12
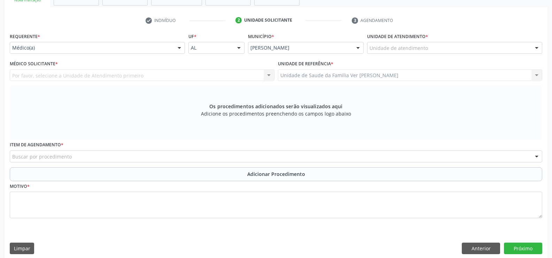
click at [268, 77] on div "Por favor, selecione a Unidade de Atendimento primeiro Nenhum resultado encontr…" at bounding box center [142, 75] width 265 height 12
click at [268, 76] on div "Por favor, selecione a Unidade de Atendimento primeiro Nenhum resultado encontr…" at bounding box center [142, 75] width 265 height 12
click at [268, 75] on div "Por favor, selecione a Unidade de Atendimento primeiro Nenhum resultado encontr…" at bounding box center [142, 75] width 265 height 12
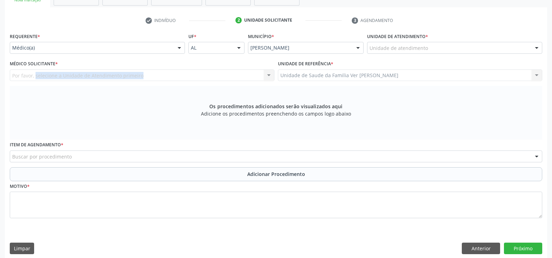
click at [268, 75] on div "Por favor, selecione a Unidade de Atendimento primeiro Nenhum resultado encontr…" at bounding box center [142, 75] width 265 height 12
click at [536, 49] on div at bounding box center [537, 48] width 10 height 12
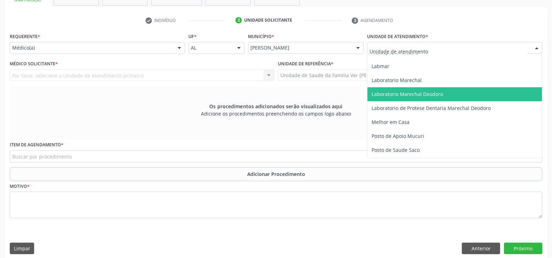
scroll to position [244, 0]
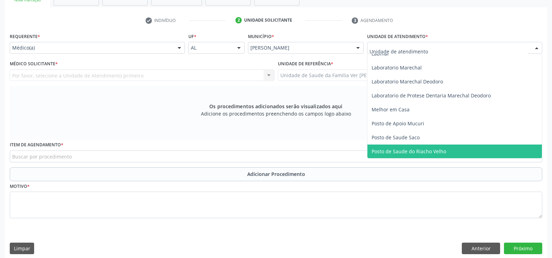
click at [404, 148] on span "Posto de Saude do Riacho Velho" at bounding box center [409, 151] width 75 height 7
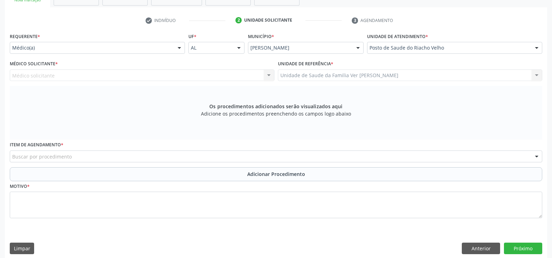
click at [269, 75] on div "Médico solicitante Nenhum resultado encontrado para: " " Não há nenhuma opção p…" at bounding box center [142, 75] width 265 height 12
click at [46, 77] on div "Médico solicitante Nenhum resultado encontrado para: " " Não há nenhuma opção p…" at bounding box center [142, 75] width 265 height 12
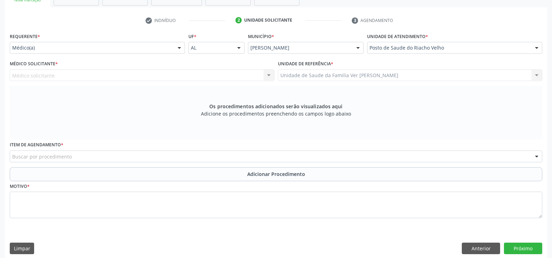
click at [46, 77] on div "Médico solicitante Nenhum resultado encontrado para: " " Não há nenhuma opção p…" at bounding box center [142, 75] width 265 height 12
click at [75, 74] on div "Médico solicitante Nenhum resultado encontrado para: " " Não há nenhuma opção p…" at bounding box center [142, 75] width 265 height 12
click at [181, 45] on div at bounding box center [179, 48] width 10 height 12
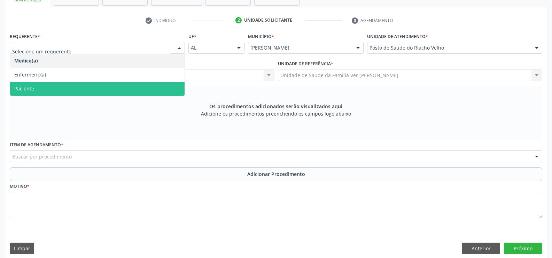
click at [33, 86] on span "Paciente" at bounding box center [24, 88] width 20 height 7
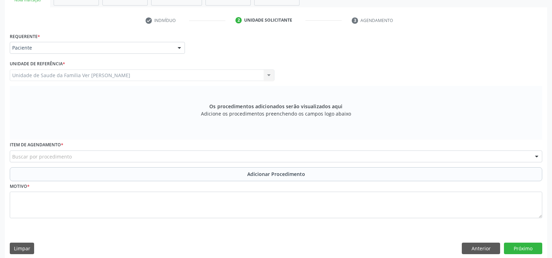
click at [12, 156] on input "text" at bounding box center [12, 160] width 0 height 14
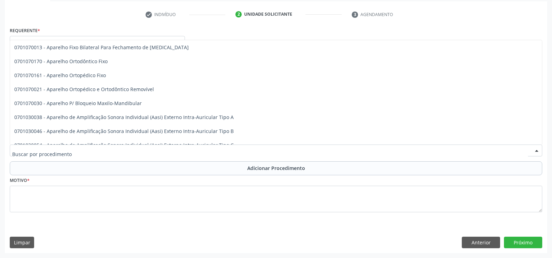
scroll to position [3380, 0]
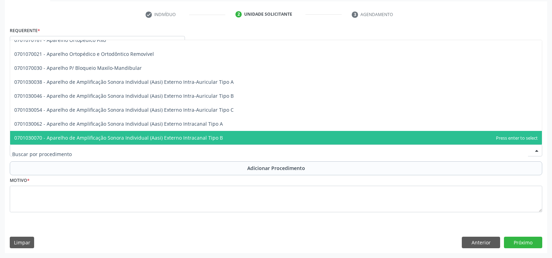
click at [23, 151] on input "text" at bounding box center [270, 154] width 516 height 14
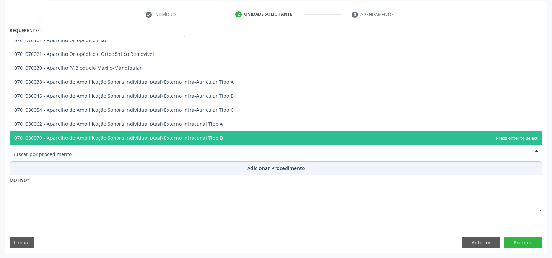
click at [20, 168] on button "Adicionar Procedimento" at bounding box center [276, 168] width 533 height 14
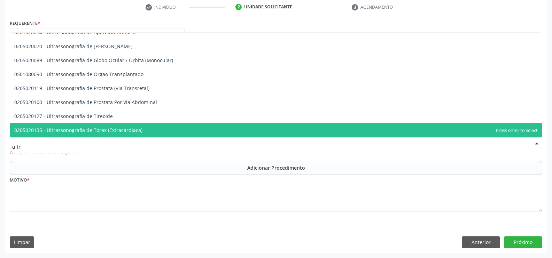
scroll to position [258, 0]
type input "ultra"
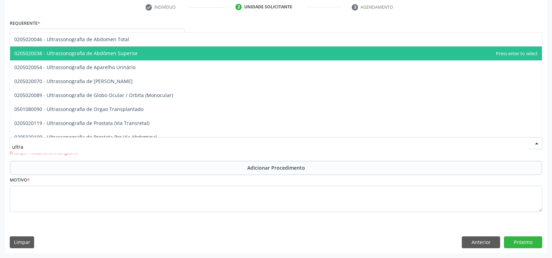
scroll to position [189, 0]
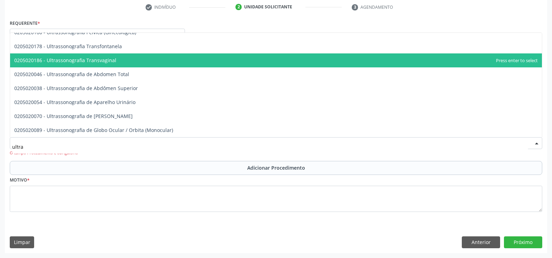
click at [116, 60] on span "0205020186 - Ultrassonografia Transvaginal" at bounding box center [276, 60] width 532 height 14
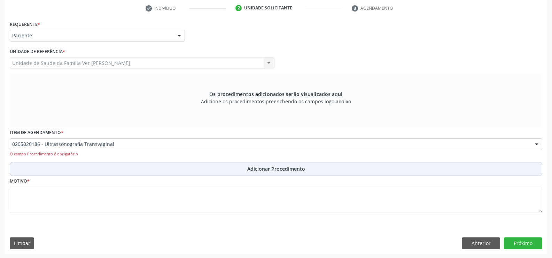
scroll to position [143, 0]
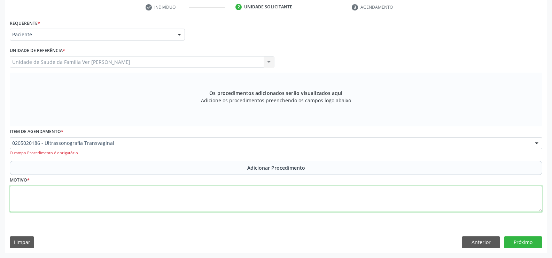
click at [23, 198] on textarea at bounding box center [276, 198] width 533 height 26
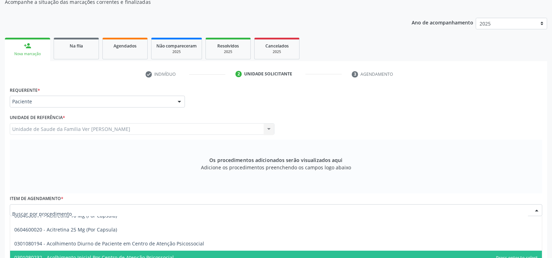
scroll to position [74, 0]
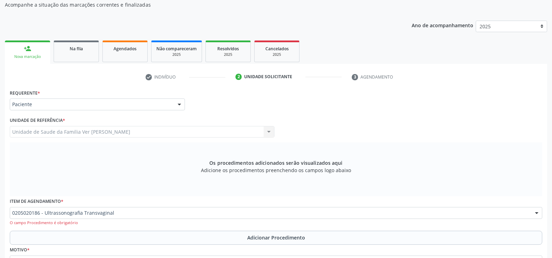
click at [92, 168] on div "Os procedimentos adicionados serão visualizados aqui Adicione os procedimentos …" at bounding box center [276, 169] width 533 height 54
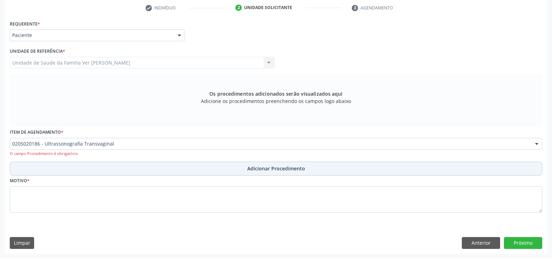
scroll to position [143, 0]
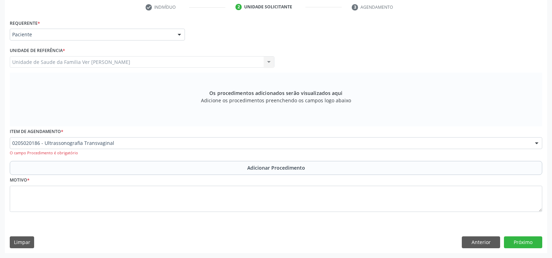
click at [140, 117] on div "Os procedimentos adicionados serão visualizados aqui Adicione os procedimentos …" at bounding box center [276, 99] width 533 height 54
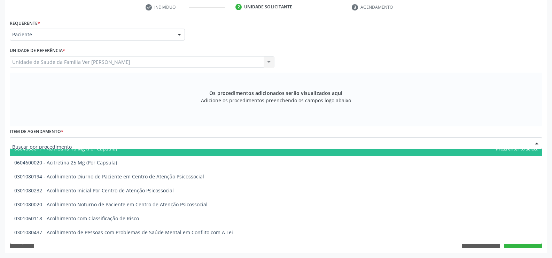
click at [137, 141] on input "text" at bounding box center [270, 146] width 516 height 14
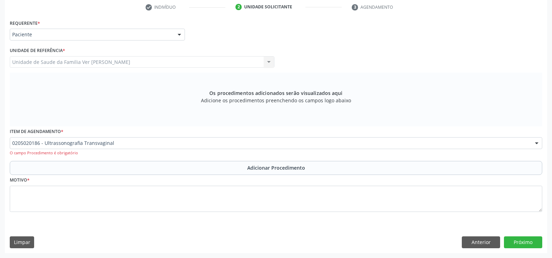
click at [173, 123] on div "Os procedimentos adicionados serão visualizados aqui Adicione os procedimentos …" at bounding box center [276, 99] width 533 height 54
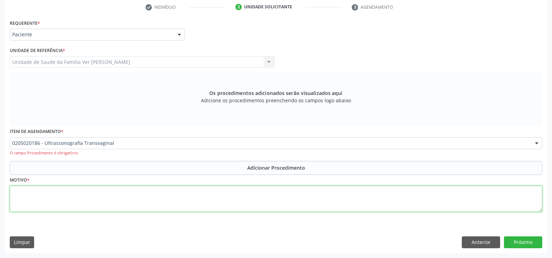
click at [22, 199] on textarea at bounding box center [276, 198] width 533 height 26
click at [78, 198] on textarea "mioma uterino" at bounding box center [276, 198] width 533 height 26
type textarea "mioma uterino"
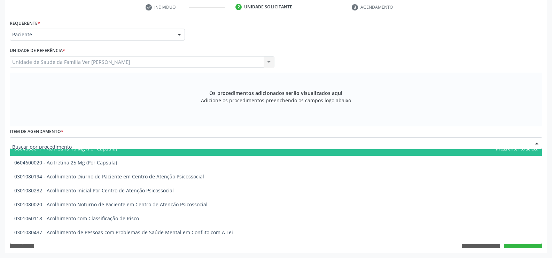
click at [540, 142] on div at bounding box center [537, 143] width 10 height 12
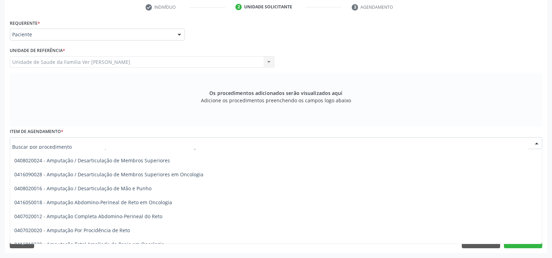
scroll to position [2314, 0]
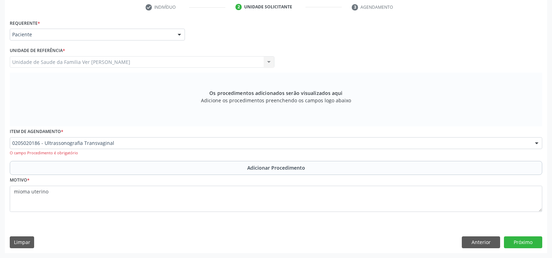
click at [159, 109] on div "Os procedimentos adicionados serão visualizados aqui Adicione os procedimentos …" at bounding box center [276, 99] width 533 height 54
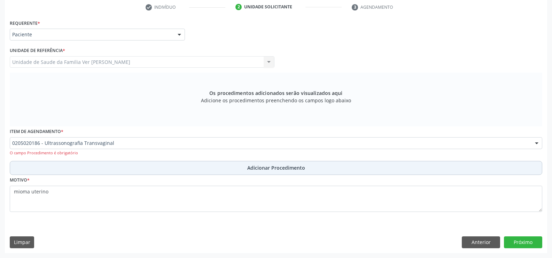
click at [41, 165] on button "Adicionar Procedimento" at bounding box center [276, 168] width 533 height 14
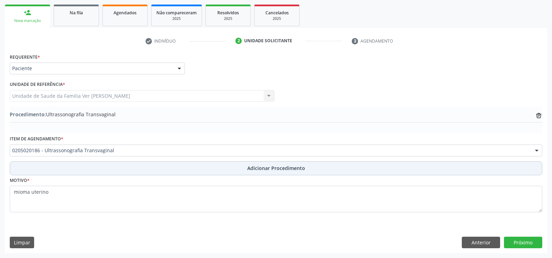
click at [41, 165] on button "Adicionar Procedimento" at bounding box center [276, 168] width 533 height 14
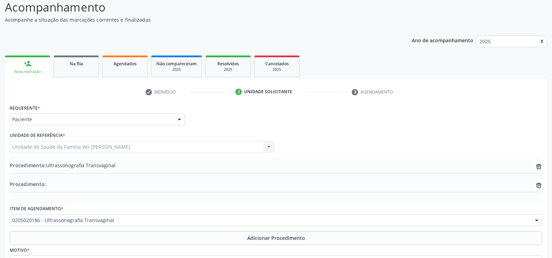
scroll to position [128, 0]
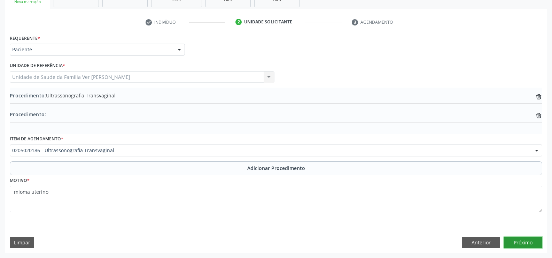
click at [524, 245] on button "Próximo" at bounding box center [523, 242] width 38 height 12
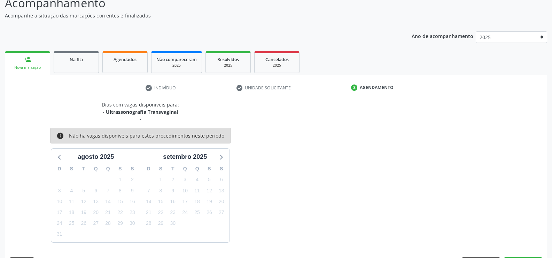
scroll to position [83, 0]
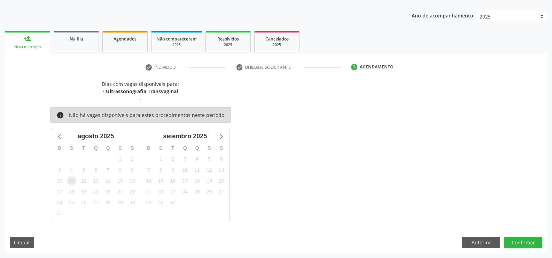
click at [71, 181] on span "11" at bounding box center [72, 181] width 10 height 10
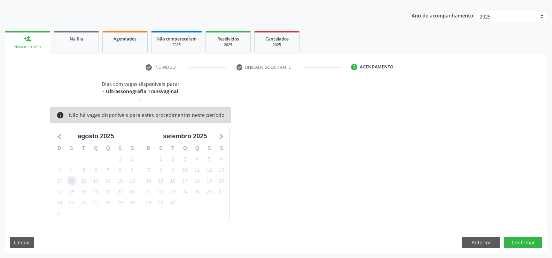
drag, startPoint x: 71, startPoint y: 181, endPoint x: 112, endPoint y: 187, distance: 41.7
click at [75, 182] on span "11" at bounding box center [72, 181] width 10 height 10
click at [528, 239] on button "Confirmar" at bounding box center [523, 242] width 38 height 12
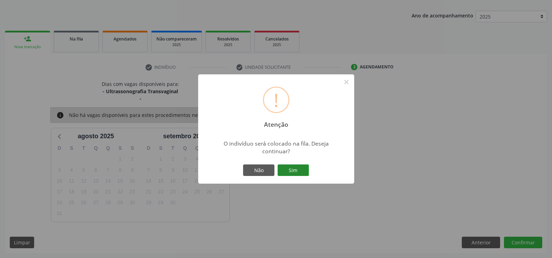
click at [291, 170] on button "Sim" at bounding box center [293, 170] width 31 height 12
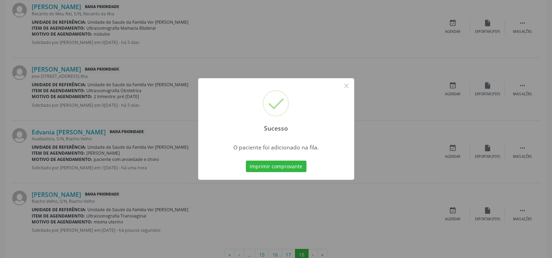
scroll to position [738, 0]
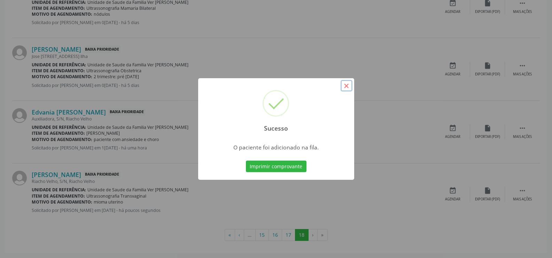
click at [345, 86] on button "×" at bounding box center [347, 86] width 12 height 12
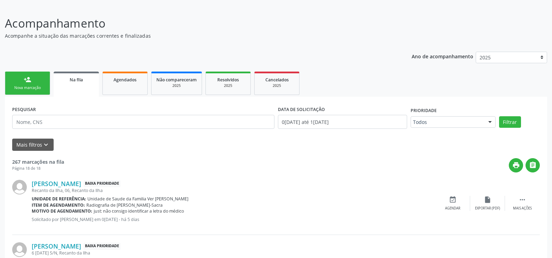
scroll to position [0, 0]
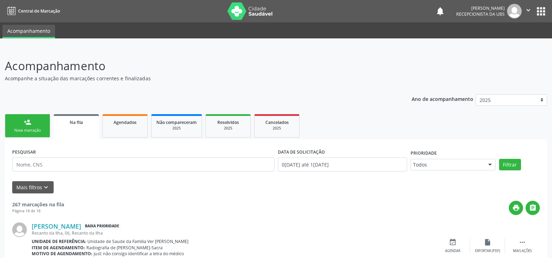
click at [38, 127] on link "person_add Nova marcação" at bounding box center [27, 125] width 45 height 23
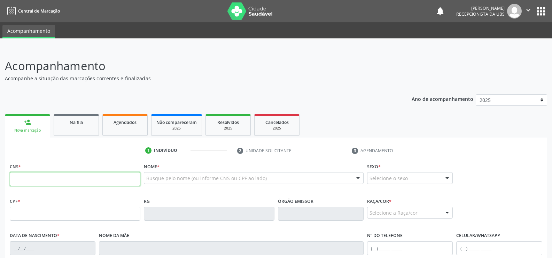
click at [25, 181] on input "text" at bounding box center [75, 179] width 131 height 14
type input "700 0007 1457 0707"
type input "069.037.634-06"
type input "1[DATE]"
type input "[PERSON_NAME]"
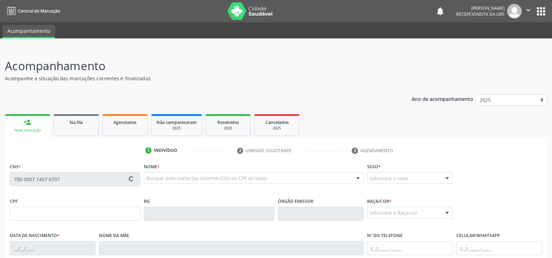
type input "[PHONE_NUMBER]"
type input "S/N"
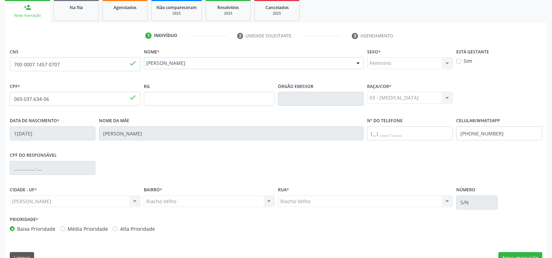
scroll to position [130, 0]
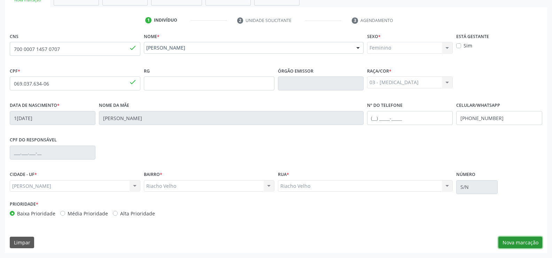
click at [529, 239] on button "Nova marcação" at bounding box center [521, 242] width 44 height 12
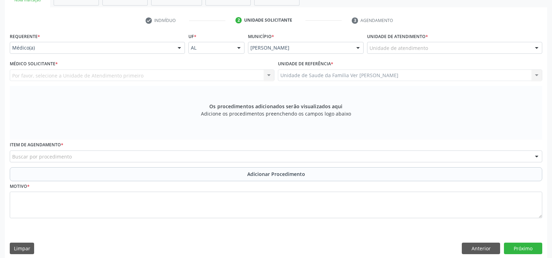
click at [268, 76] on div "Por favor, selecione a Unidade de Atendimento primeiro Nenhum resultado encontr…" at bounding box center [142, 75] width 265 height 12
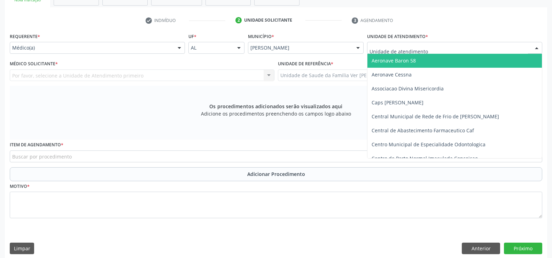
click at [536, 48] on div at bounding box center [537, 48] width 10 height 12
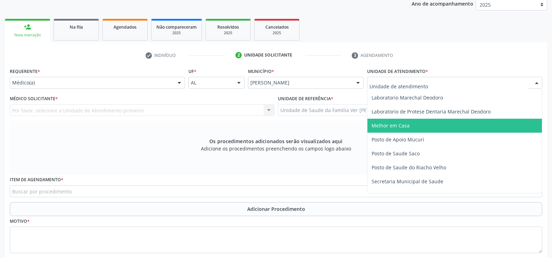
scroll to position [279, 0]
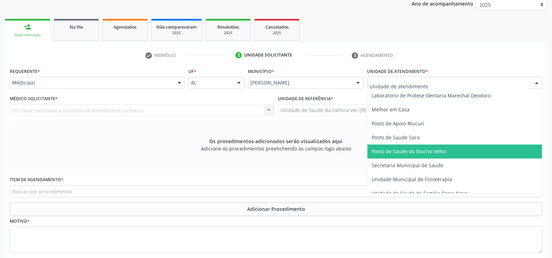
click at [413, 147] on span "Posto de Saude do Riacho Velho" at bounding box center [455, 151] width 175 height 14
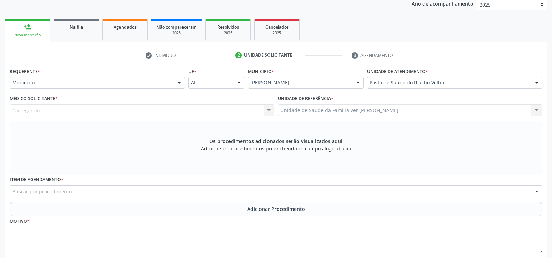
click at [269, 108] on div "Carregando... Nenhum resultado encontrado para: " " Não há nenhuma opção para s…" at bounding box center [142, 110] width 265 height 12
click at [180, 81] on div at bounding box center [179, 83] width 10 height 12
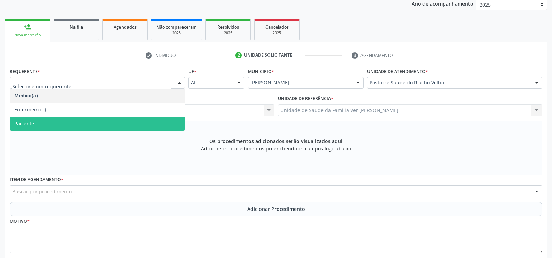
click at [87, 131] on div "Os procedimentos adicionados serão visualizados aqui Adicione os procedimentos …" at bounding box center [276, 148] width 533 height 54
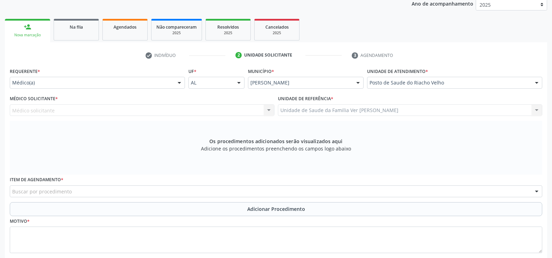
click at [268, 110] on div "Médico solicitante Nenhum resultado encontrado para: " " Não há nenhuma opção p…" at bounding box center [142, 110] width 265 height 12
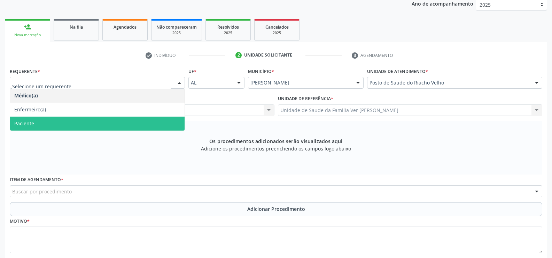
click at [180, 83] on div at bounding box center [179, 83] width 10 height 12
click at [81, 126] on span "Paciente" at bounding box center [97, 123] width 175 height 14
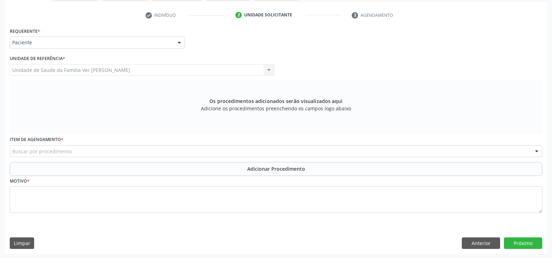
scroll to position [136, 0]
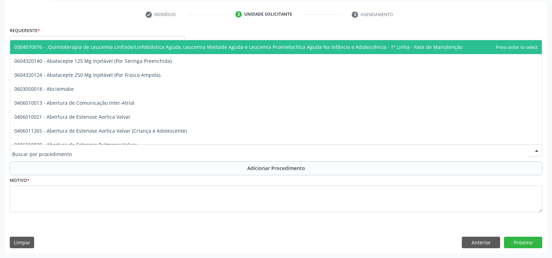
click at [536, 152] on div at bounding box center [537, 151] width 10 height 12
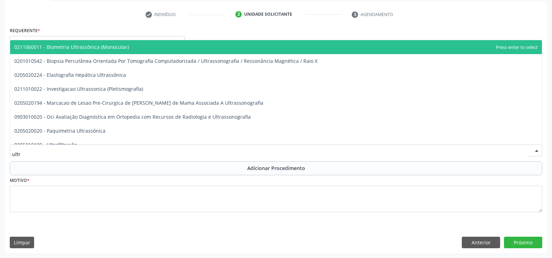
type input "ultra"
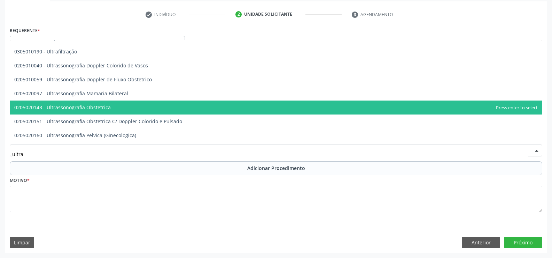
scroll to position [105, 0]
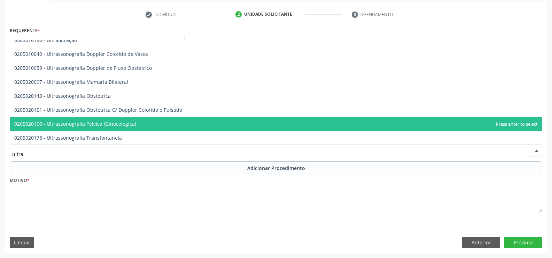
click at [114, 124] on span "0205020160 - Ultrassonografia Pelvica (Ginecologica)" at bounding box center [75, 123] width 122 height 7
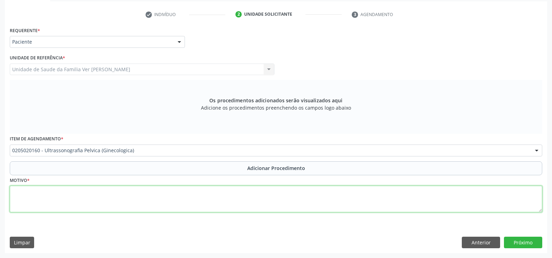
click at [31, 196] on textarea at bounding box center [276, 198] width 533 height 26
type textarea "mioma uterino"
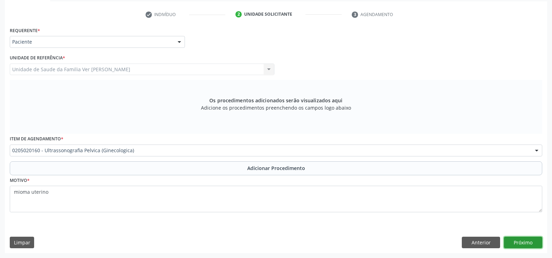
click at [526, 244] on button "Próximo" at bounding box center [523, 242] width 38 height 12
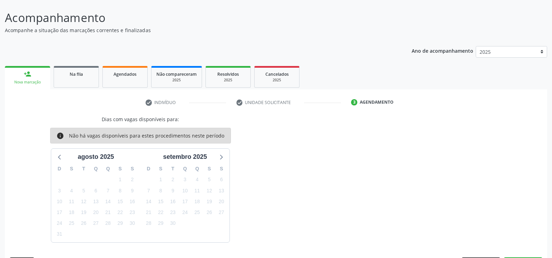
scroll to position [69, 0]
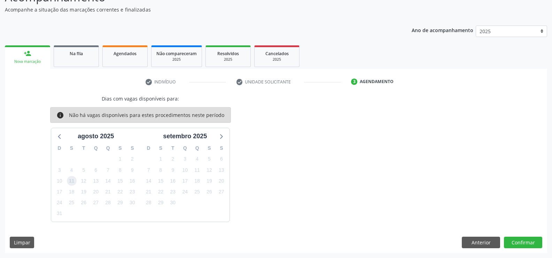
click at [71, 180] on span "11" at bounding box center [72, 181] width 10 height 10
click at [527, 240] on button "Confirmar" at bounding box center [523, 242] width 38 height 12
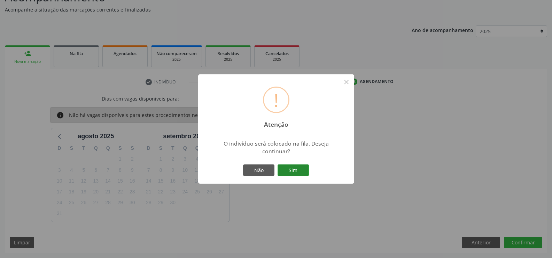
click at [296, 164] on button "Sim" at bounding box center [293, 170] width 31 height 12
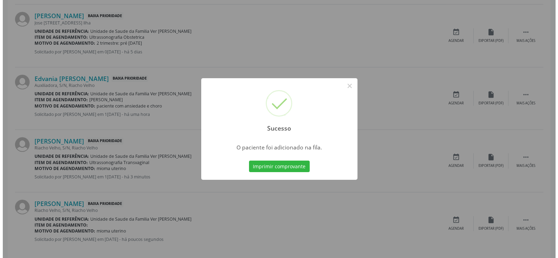
scroll to position [801, 0]
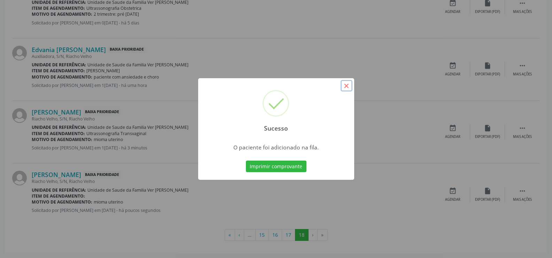
click at [344, 87] on button "×" at bounding box center [347, 86] width 12 height 12
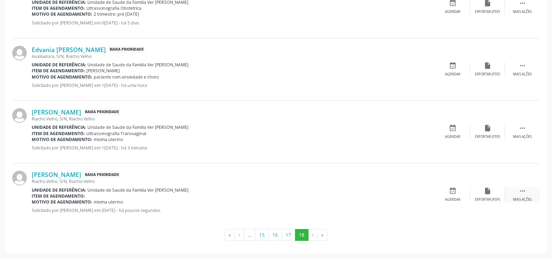
click at [526, 194] on div " Mais ações" at bounding box center [522, 194] width 35 height 15
click at [455, 192] on icon "cancel" at bounding box center [453, 191] width 8 height 8
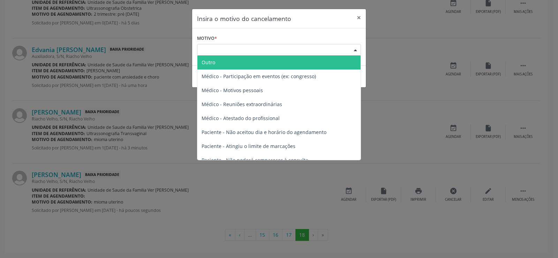
click at [352, 48] on div at bounding box center [355, 50] width 10 height 12
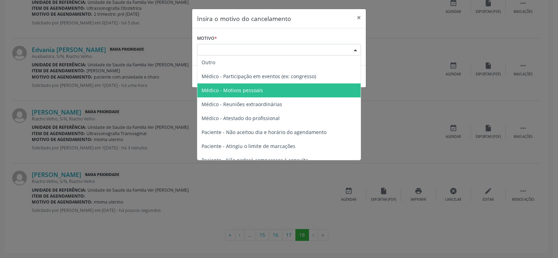
click at [262, 93] on span "Médico - Motivos pessoais" at bounding box center [278, 90] width 163 height 14
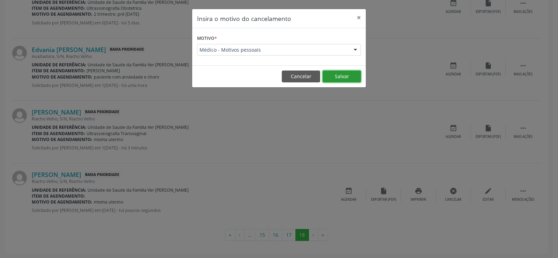
click at [354, 76] on button "Salvar" at bounding box center [341, 76] width 38 height 12
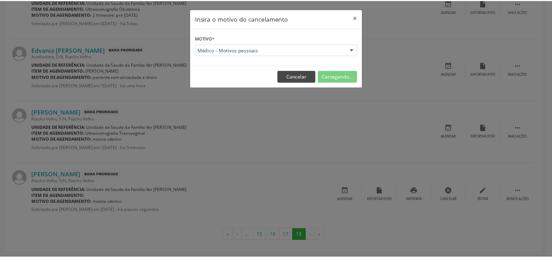
scroll to position [0, 0]
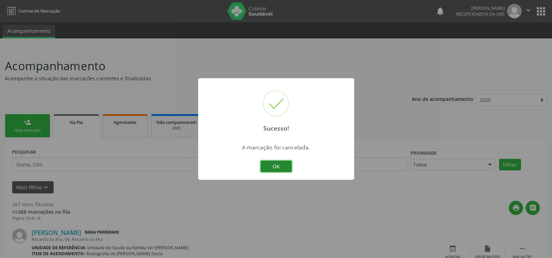
click at [285, 165] on button "OK" at bounding box center [276, 166] width 31 height 12
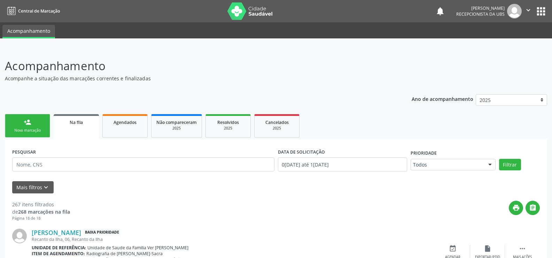
click at [33, 124] on link "person_add Nova marcação" at bounding box center [27, 125] width 45 height 23
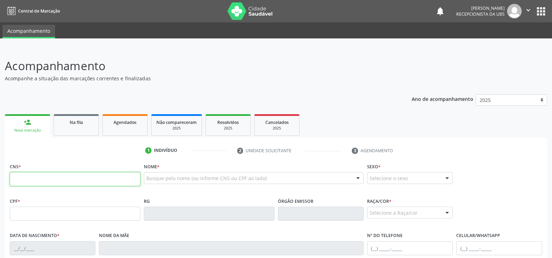
click at [20, 179] on input "text" at bounding box center [75, 179] width 131 height 14
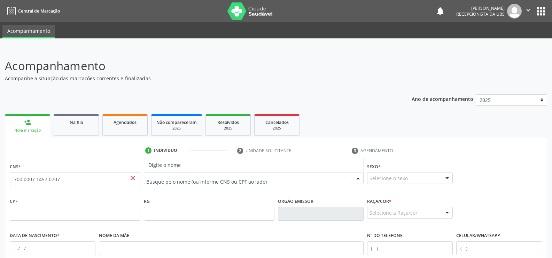
click at [157, 174] on div at bounding box center [254, 178] width 220 height 12
click at [137, 179] on input "700 0007 1457 0707" at bounding box center [75, 179] width 131 height 14
click at [146, 175] on input "text" at bounding box center [146, 181] width 0 height 14
click at [79, 177] on input "700 0007 1457 0707" at bounding box center [75, 179] width 131 height 14
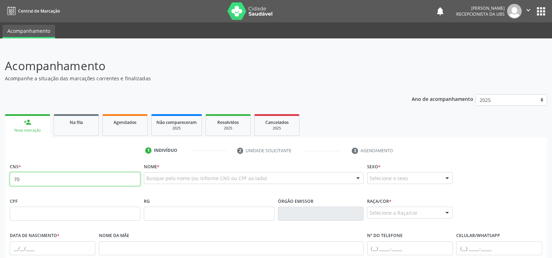
type input "7"
click at [60, 179] on input "text" at bounding box center [75, 179] width 131 height 14
type input "700 0007 1457 0707"
click at [20, 117] on link "person_add Nova marcação" at bounding box center [27, 125] width 45 height 23
click at [24, 119] on div "person_add" at bounding box center [28, 122] width 8 height 8
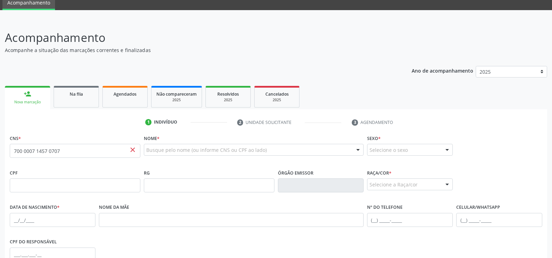
scroll to position [25, 0]
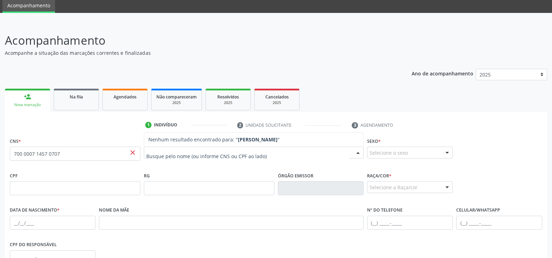
click at [132, 153] on span "close" at bounding box center [133, 152] width 8 height 8
click at [38, 99] on link "person_add Nova marcação" at bounding box center [27, 100] width 45 height 23
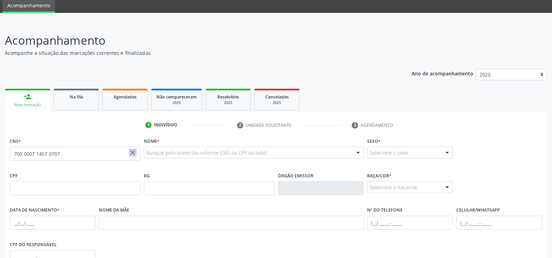
click at [134, 153] on span "close" at bounding box center [133, 152] width 8 height 8
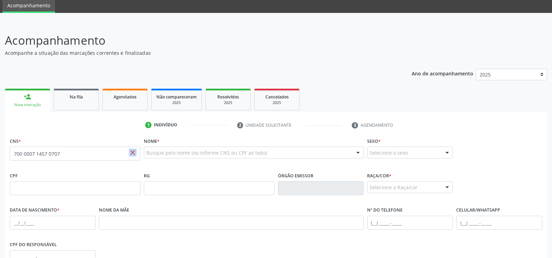
click at [133, 152] on span "close" at bounding box center [133, 152] width 8 height 8
click at [42, 100] on link "person_add Nova marcação" at bounding box center [27, 100] width 45 height 23
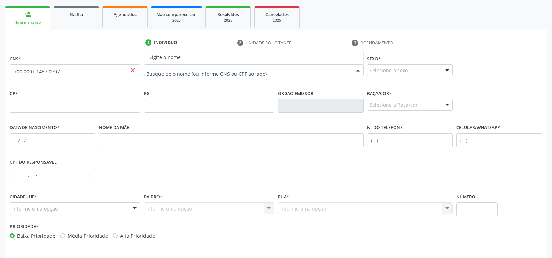
scroll to position [95, 0]
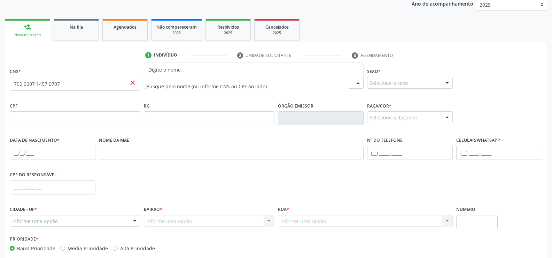
click at [155, 85] on input "text" at bounding box center [247, 86] width 203 height 14
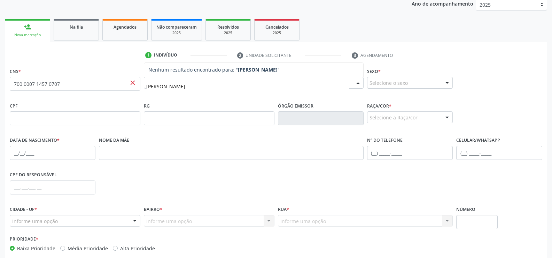
type input "[PERSON_NAME]"
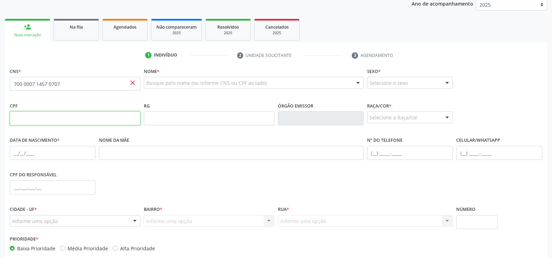
click at [34, 117] on input "text" at bounding box center [75, 118] width 131 height 14
click at [132, 83] on span "close" at bounding box center [133, 83] width 8 height 8
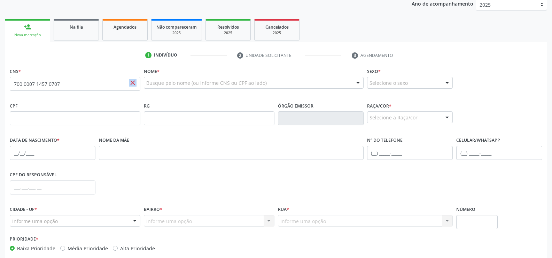
click at [132, 83] on span "close" at bounding box center [133, 83] width 8 height 8
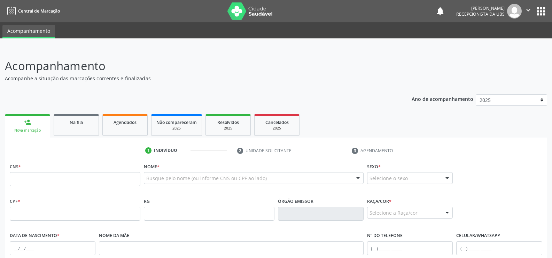
click at [35, 126] on link "person_add Nova marcação" at bounding box center [27, 125] width 45 height 23
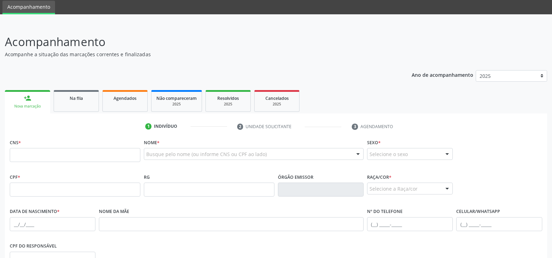
scroll to position [35, 0]
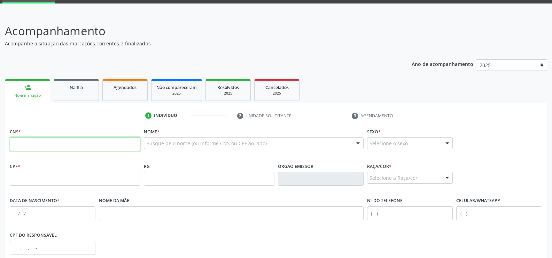
click at [25, 141] on input "text" at bounding box center [75, 144] width 131 height 14
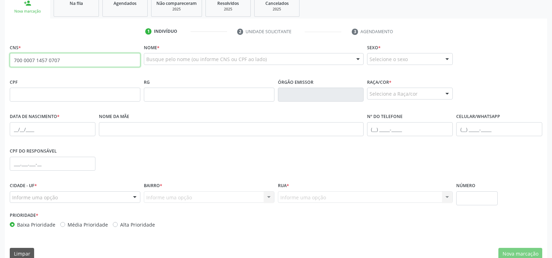
scroll to position [130, 0]
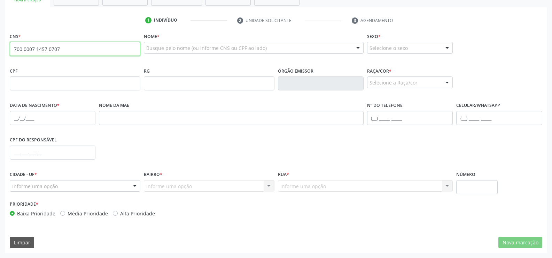
click at [75, 52] on input "700 0007 1457 0707" at bounding box center [75, 49] width 131 height 14
type input "7"
click at [39, 45] on input "text" at bounding box center [75, 49] width 131 height 14
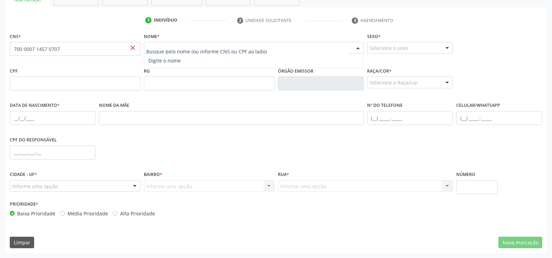
click at [150, 46] on input "text" at bounding box center [247, 51] width 203 height 14
click at [150, 47] on input "text" at bounding box center [247, 51] width 203 height 14
click at [132, 47] on span "close" at bounding box center [133, 48] width 8 height 8
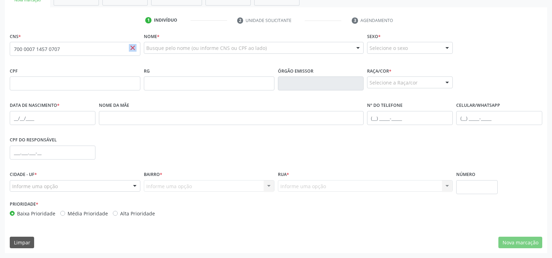
click at [132, 47] on span "close" at bounding box center [133, 48] width 8 height 8
drag, startPoint x: 132, startPoint y: 47, endPoint x: 114, endPoint y: 47, distance: 18.5
click at [132, 47] on span "close" at bounding box center [133, 48] width 8 height 8
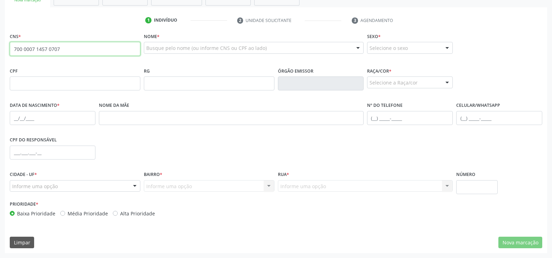
click at [100, 47] on input "700 0007 1457 0707" at bounding box center [75, 49] width 131 height 14
type input "7"
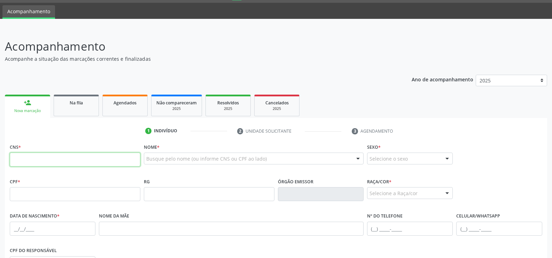
scroll to position [0, 0]
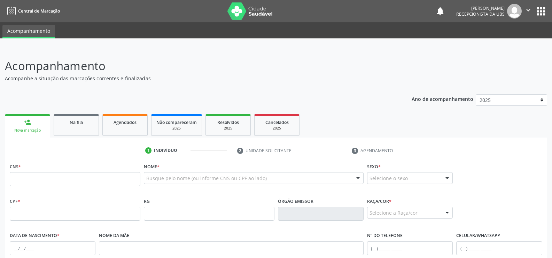
click at [36, 120] on link "person_add Nova marcação" at bounding box center [27, 125] width 45 height 23
click at [31, 127] on link "person_add Nova marcação" at bounding box center [27, 125] width 45 height 23
click at [29, 120] on div "person_add" at bounding box center [28, 122] width 8 height 8
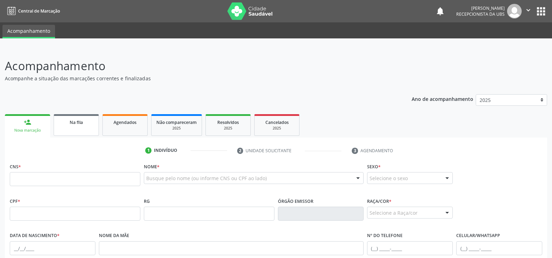
click at [68, 122] on div "Na fila" at bounding box center [76, 121] width 35 height 7
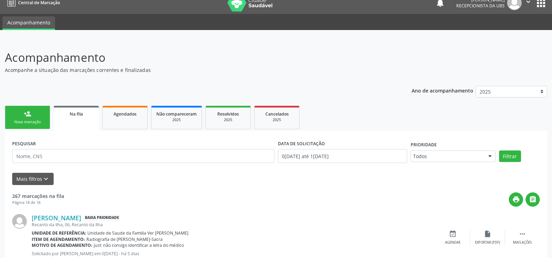
scroll to position [7, 0]
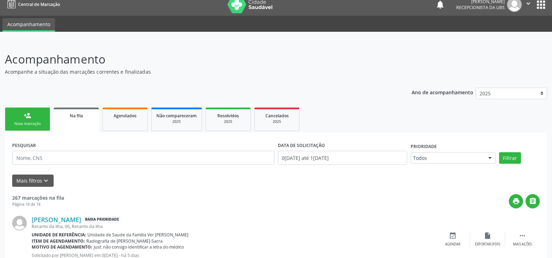
click at [28, 120] on link "person_add Nova marcação" at bounding box center [27, 118] width 45 height 23
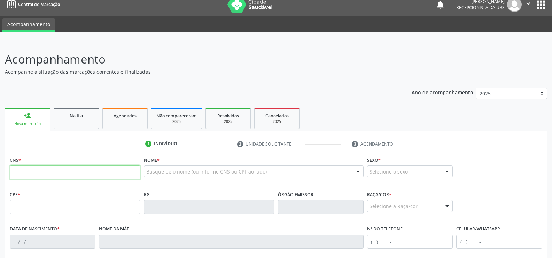
click at [21, 169] on input "text" at bounding box center [75, 172] width 131 height 14
type input "700 0007 1457 0707"
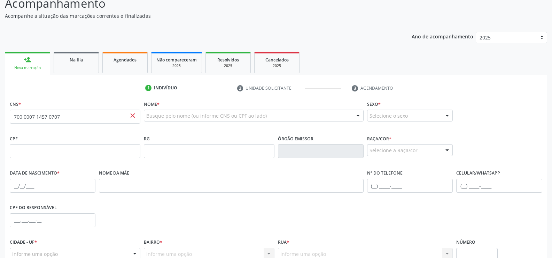
scroll to position [76, 0]
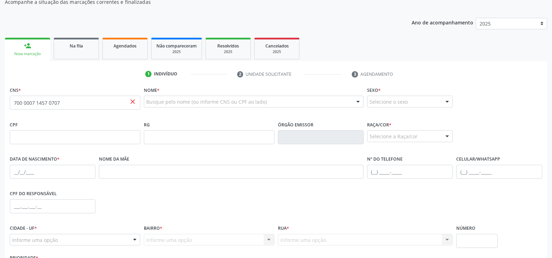
click at [131, 100] on span "close" at bounding box center [133, 102] width 8 height 8
click at [15, 103] on input "700 0007 1457 0707" at bounding box center [75, 102] width 131 height 14
click at [26, 139] on input "text" at bounding box center [75, 137] width 131 height 14
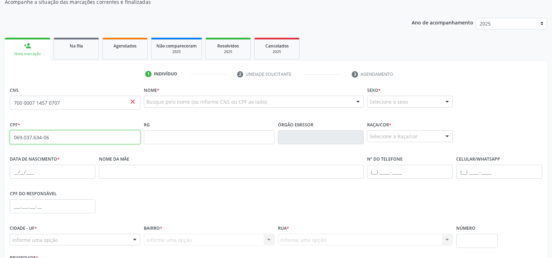
type input "069.037.634-06"
click at [16, 170] on input "text" at bounding box center [53, 171] width 86 height 14
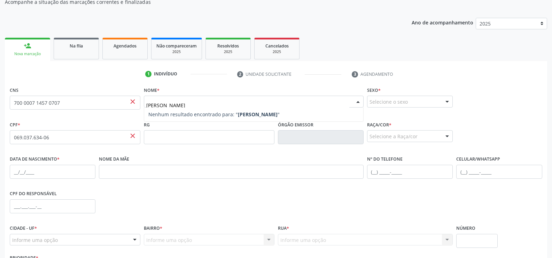
type input "[PERSON_NAME]"
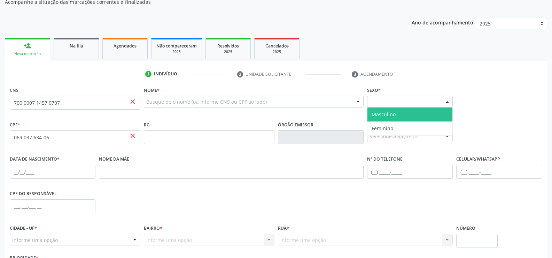
click at [451, 101] on div at bounding box center [447, 102] width 10 height 12
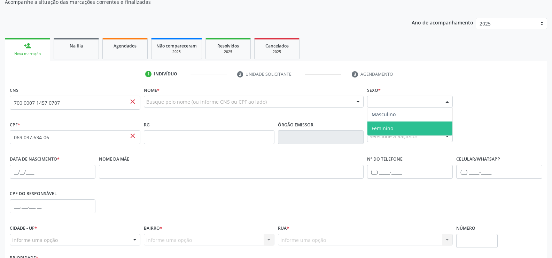
click at [380, 126] on span "Feminino" at bounding box center [383, 128] width 22 height 7
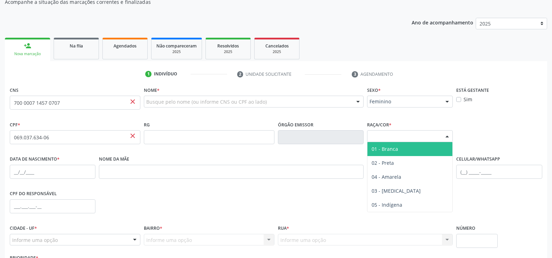
click at [447, 136] on div at bounding box center [447, 136] width 10 height 12
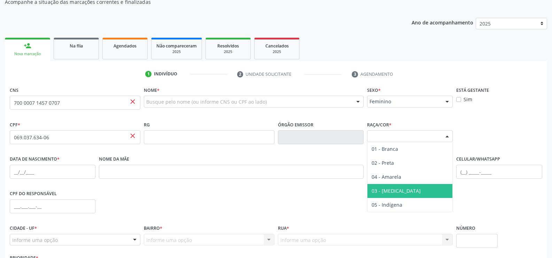
click at [389, 190] on span "03 - [MEDICAL_DATA]" at bounding box center [396, 190] width 49 height 7
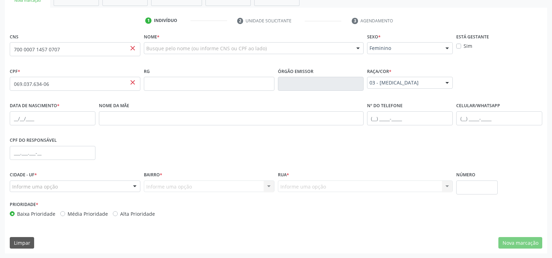
scroll to position [130, 0]
click at [463, 115] on input "text" at bounding box center [500, 118] width 86 height 14
type input "[PHONE_NUMBER]"
click at [160, 44] on div at bounding box center [254, 48] width 220 height 12
type input "[PERSON_NAME]"
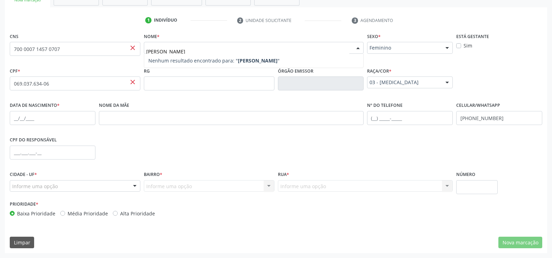
click at [278, 60] on strong "[PERSON_NAME]" at bounding box center [258, 60] width 40 height 7
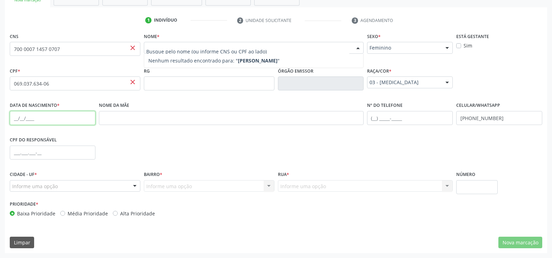
click at [53, 118] on input "text" at bounding box center [53, 118] width 86 height 14
click at [54, 118] on input "text" at bounding box center [53, 118] width 86 height 14
type input "1[DATE]"
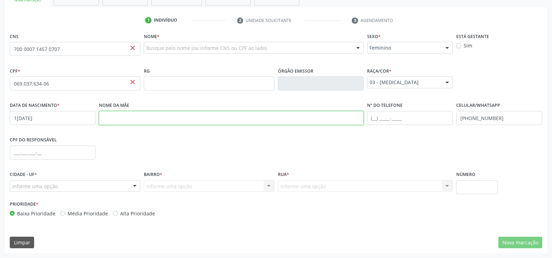
click at [133, 116] on input "text" at bounding box center [231, 118] width 265 height 14
type input "[PERSON_NAME]"
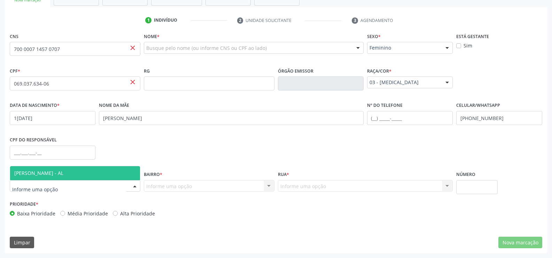
click at [138, 190] on div at bounding box center [135, 186] width 10 height 12
click at [126, 174] on span "[PERSON_NAME] - AL" at bounding box center [75, 173] width 130 height 14
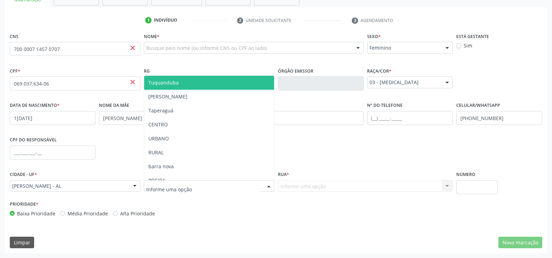
click at [266, 185] on div at bounding box center [269, 186] width 10 height 12
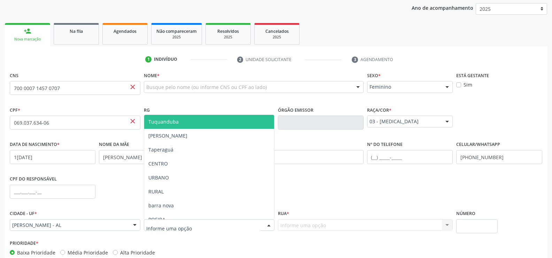
scroll to position [25, 0]
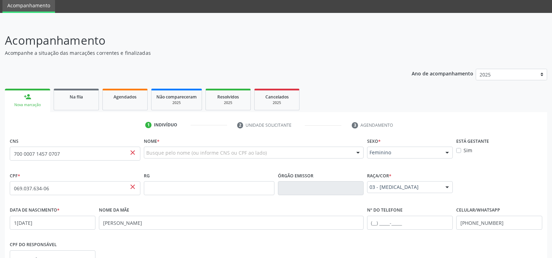
click at [178, 168] on div "Nome * Busque pelo nome (ou informe CNS ou CPF ao lado) Nenhum resultado encont…" at bounding box center [253, 153] width 223 height 35
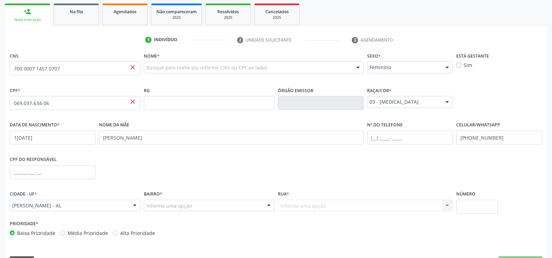
scroll to position [130, 0]
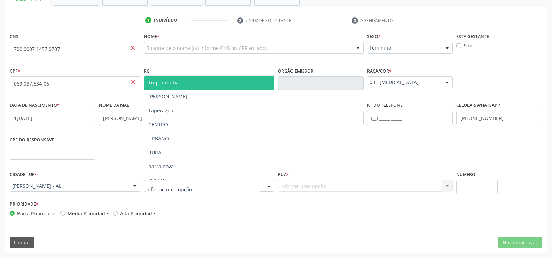
click at [268, 185] on div at bounding box center [269, 186] width 10 height 12
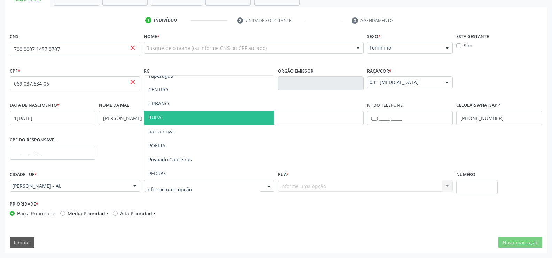
scroll to position [70, 0]
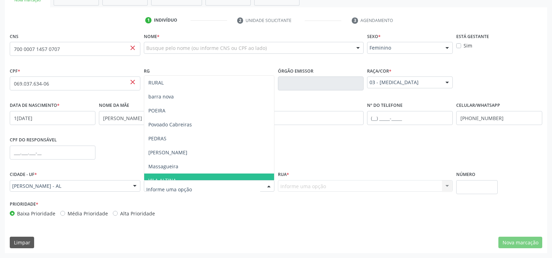
click at [162, 185] on input "text" at bounding box center [203, 189] width 114 height 14
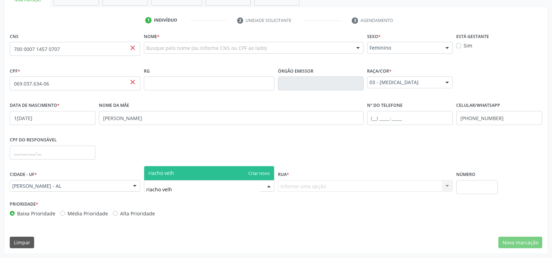
type input "riacho velho"
click at [324, 183] on div "Informe uma opção Nenhum resultado encontrado para: " " Nenhuma opção encontrad…" at bounding box center [365, 186] width 175 height 12
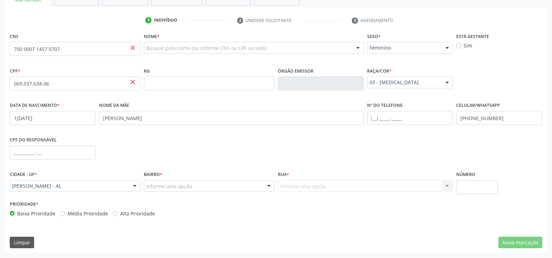
click at [324, 183] on div "Informe uma opção Nenhum resultado encontrado para: " " Nenhuma opção encontrad…" at bounding box center [365, 186] width 175 height 12
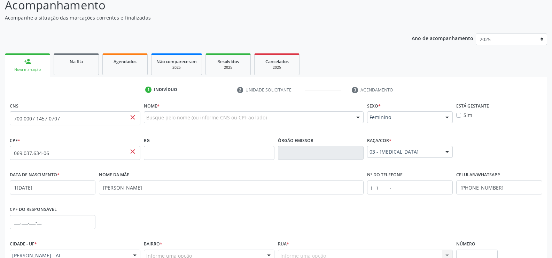
scroll to position [60, 0]
click at [279, 70] on div "2025" at bounding box center [277, 67] width 35 height 5
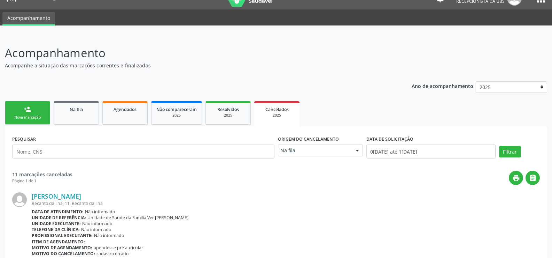
scroll to position [0, 0]
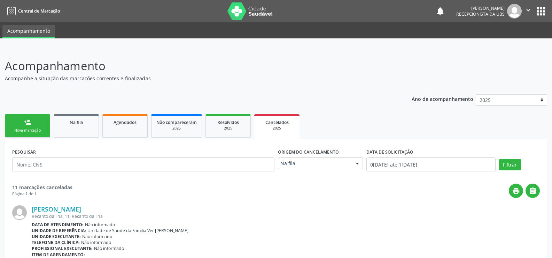
click at [37, 120] on link "person_add Nova marcação" at bounding box center [27, 125] width 45 height 23
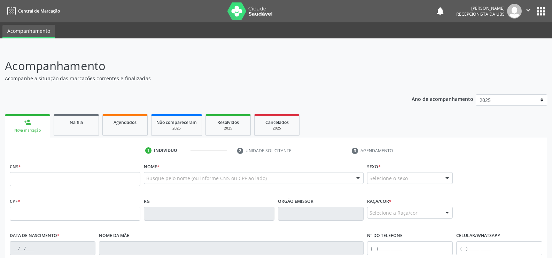
click at [37, 120] on link "person_add Nova marcação" at bounding box center [27, 125] width 45 height 23
click at [22, 175] on input "text" at bounding box center [75, 179] width 131 height 14
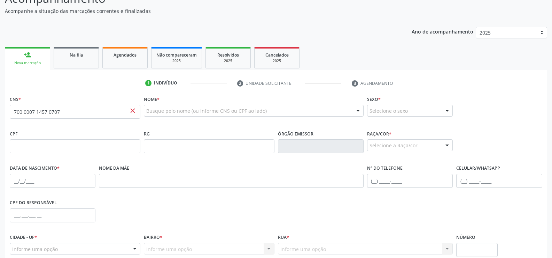
scroll to position [70, 0]
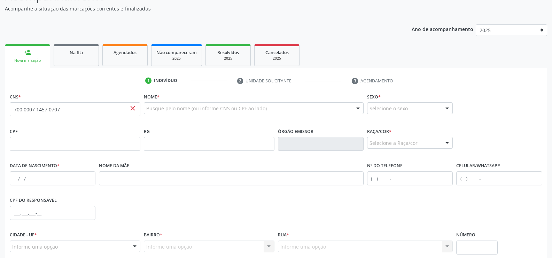
click at [133, 108] on span "close" at bounding box center [133, 108] width 8 height 8
click at [98, 89] on div "1 Indivíduo 2 Unidade solicitante 3 Agendamento CNS * 700 0007 1457 0707 close …" at bounding box center [276, 194] width 543 height 238
click at [32, 56] on link "person_add Nova marcação" at bounding box center [27, 55] width 45 height 23
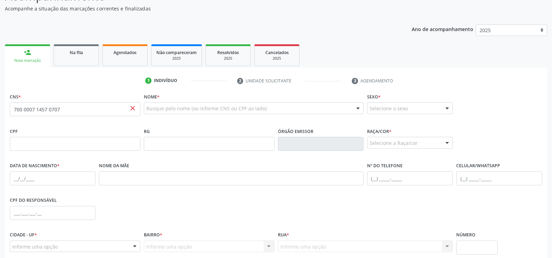
click at [32, 56] on link "person_add Nova marcação" at bounding box center [27, 55] width 45 height 23
click at [86, 104] on div "CNS * 700 0007 1457 0707 close" at bounding box center [75, 103] width 131 height 25
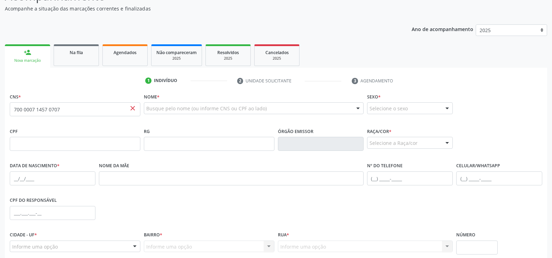
click at [132, 108] on span "close" at bounding box center [133, 108] width 8 height 8
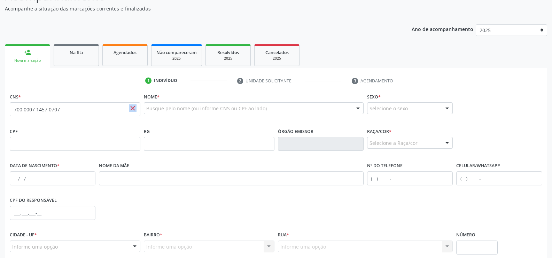
click at [132, 108] on span "close" at bounding box center [133, 108] width 8 height 8
click at [76, 108] on input "700 0007 1457 0707" at bounding box center [75, 109] width 131 height 14
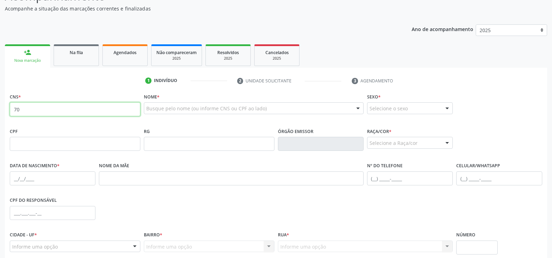
type input "7"
